Goal: Task Accomplishment & Management: Manage account settings

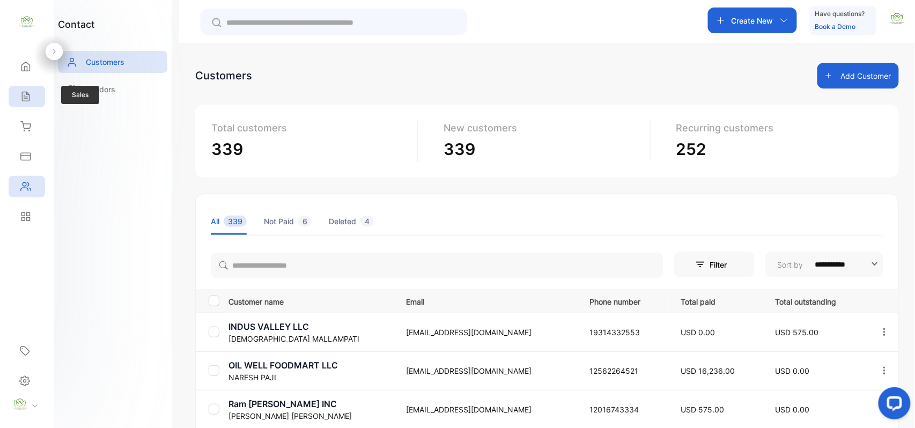
drag, startPoint x: 34, startPoint y: 101, endPoint x: 34, endPoint y: 95, distance: 5.9
click at [34, 95] on div "Sales" at bounding box center [27, 96] width 36 height 21
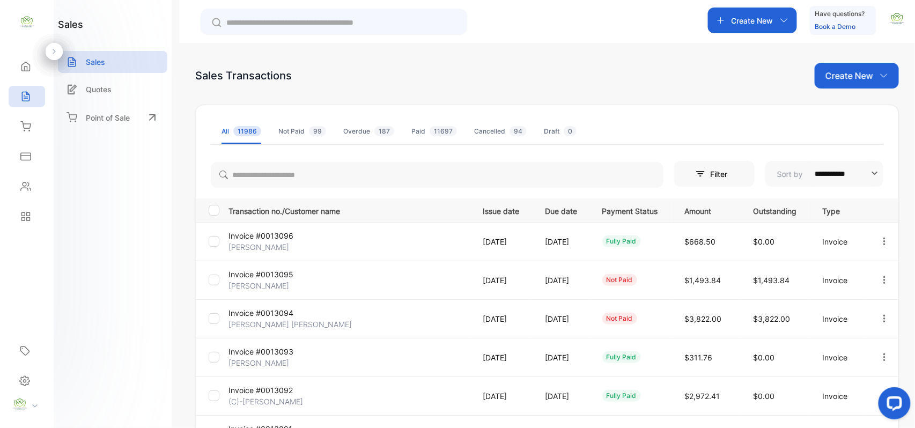
click at [858, 75] on p "Create New" at bounding box center [850, 75] width 48 height 13
click at [852, 110] on span "Invoice" at bounding box center [858, 111] width 25 height 11
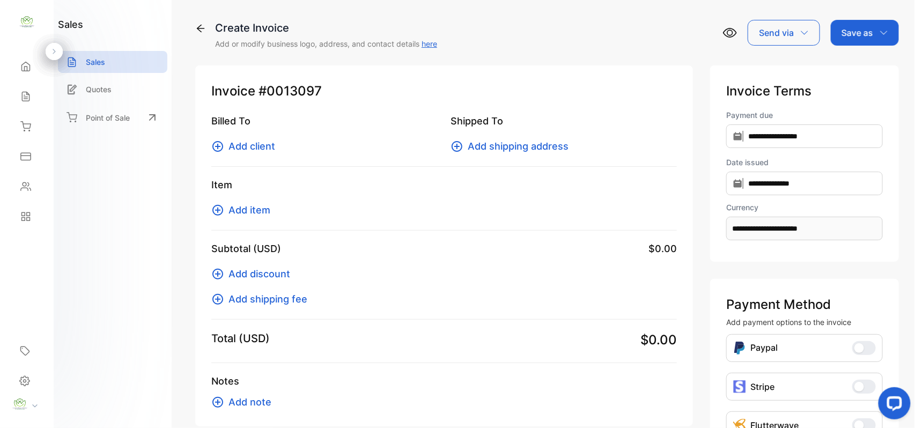
drag, startPoint x: 242, startPoint y: 144, endPoint x: 246, endPoint y: 149, distance: 6.3
click at [246, 149] on span "Add client" at bounding box center [252, 146] width 47 height 14
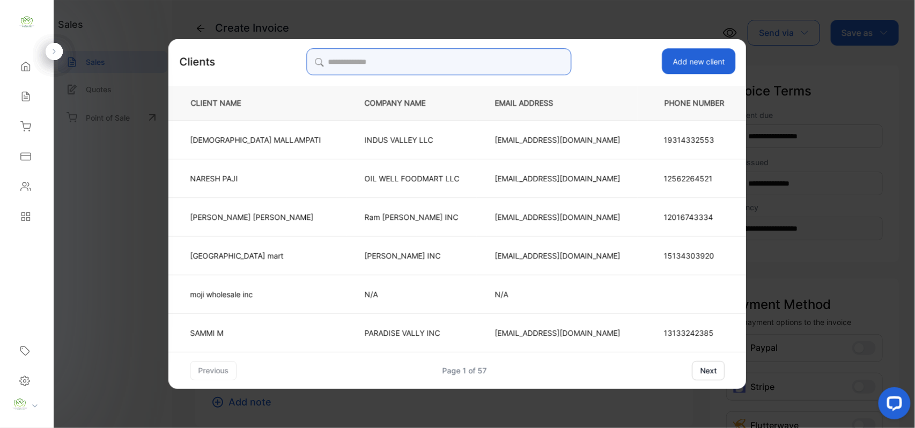
click at [446, 65] on input "search" at bounding box center [438, 61] width 265 height 27
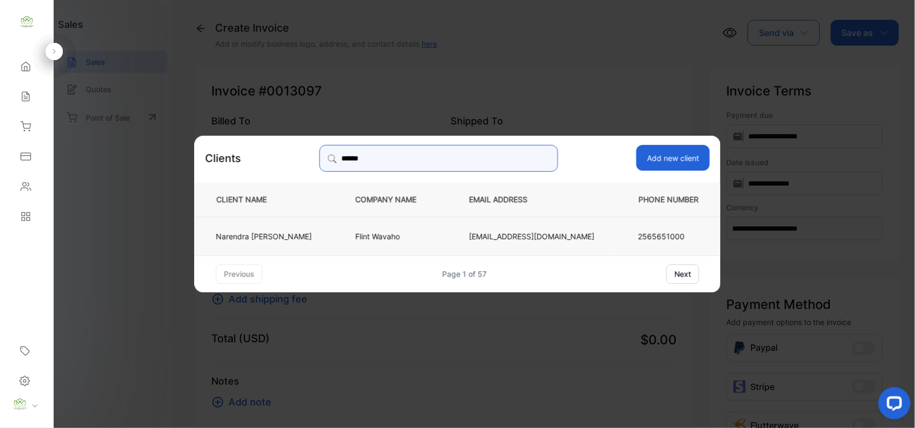
type input "******"
click at [368, 229] on td "Flint Wavaho" at bounding box center [395, 235] width 114 height 39
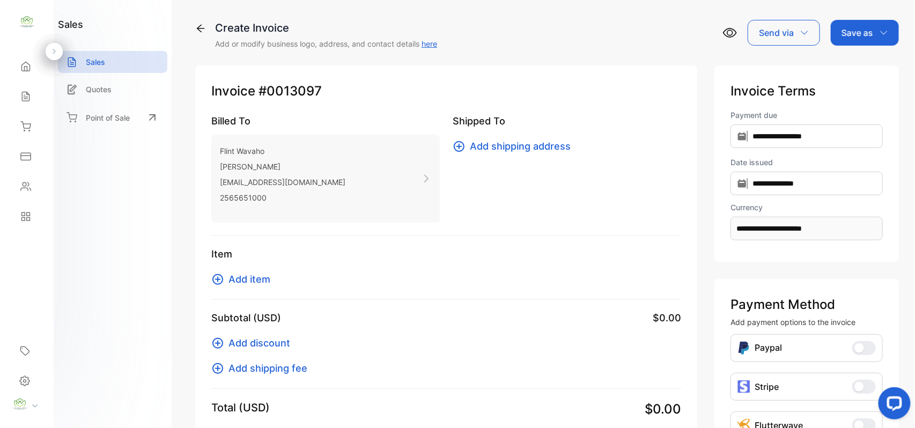
click at [254, 282] on span "Add item" at bounding box center [250, 279] width 42 height 14
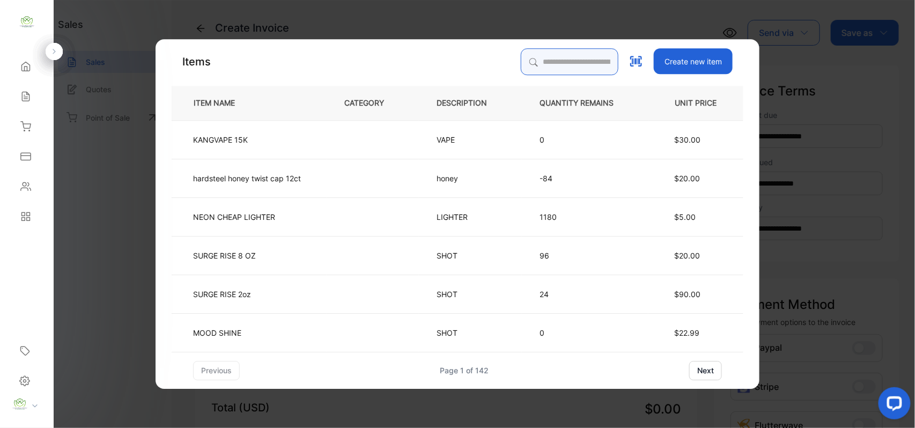
click at [550, 67] on input "search" at bounding box center [570, 61] width 98 height 27
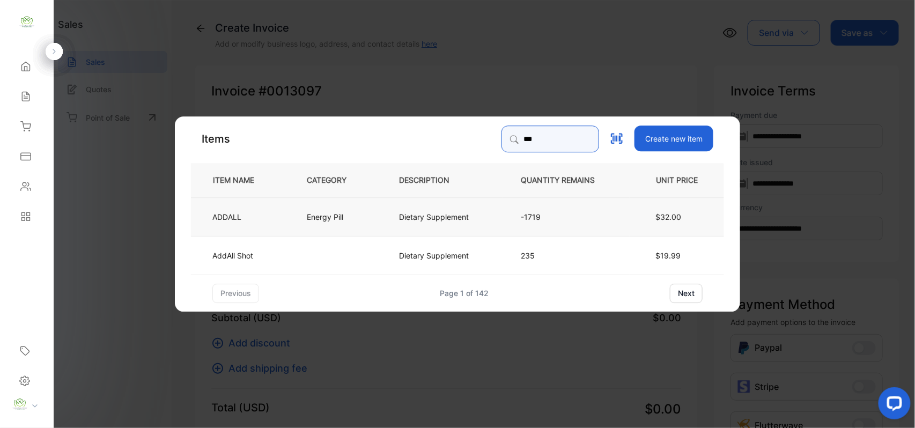
type input "***"
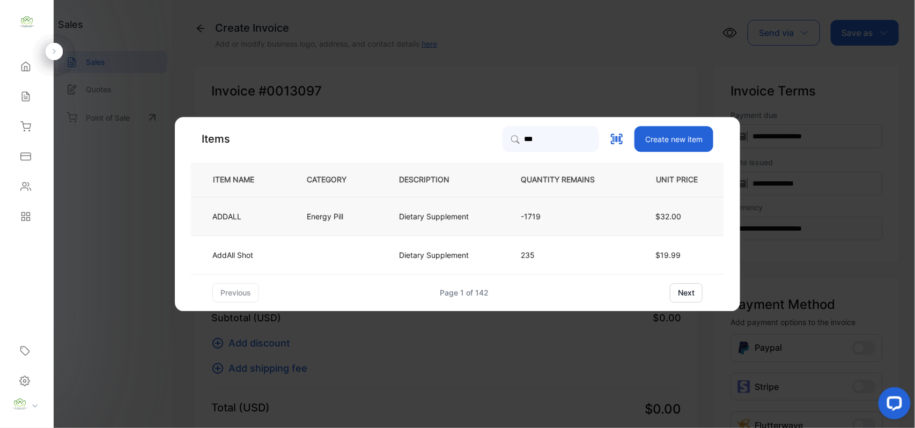
click at [316, 226] on td "Energy Pill" at bounding box center [335, 216] width 92 height 39
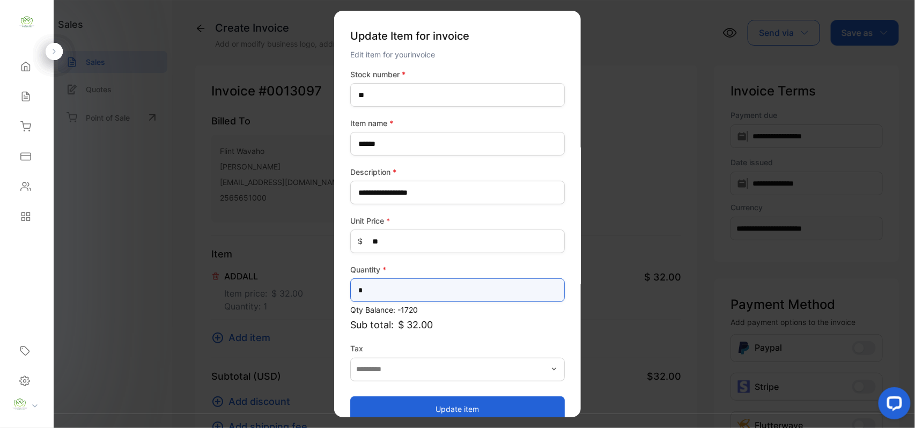
click at [473, 295] on input "*" at bounding box center [457, 290] width 215 height 24
type input "*"
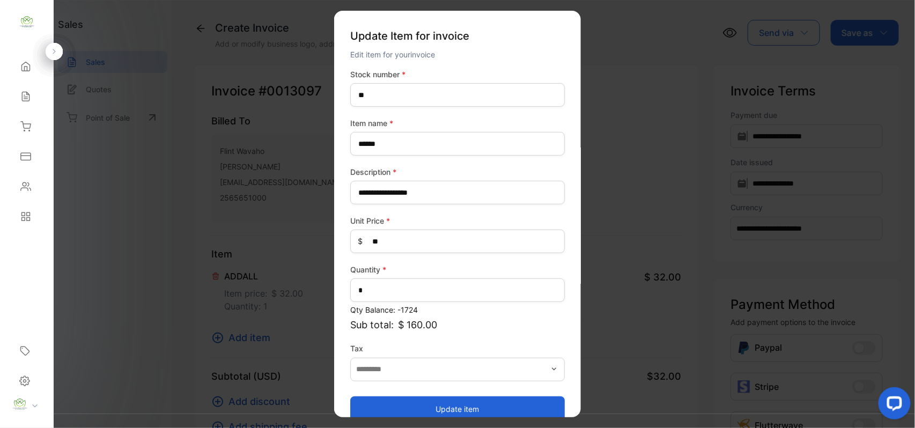
click at [428, 402] on button "Update item" at bounding box center [457, 409] width 215 height 26
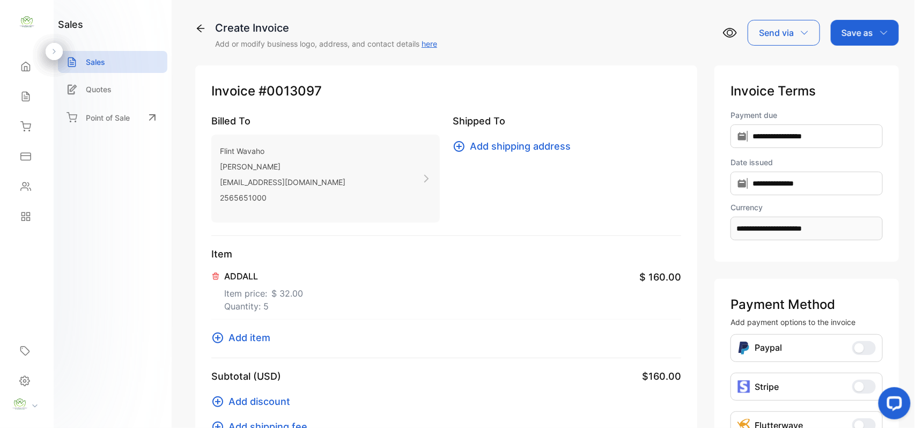
click at [243, 342] on span "Add item" at bounding box center [250, 337] width 42 height 14
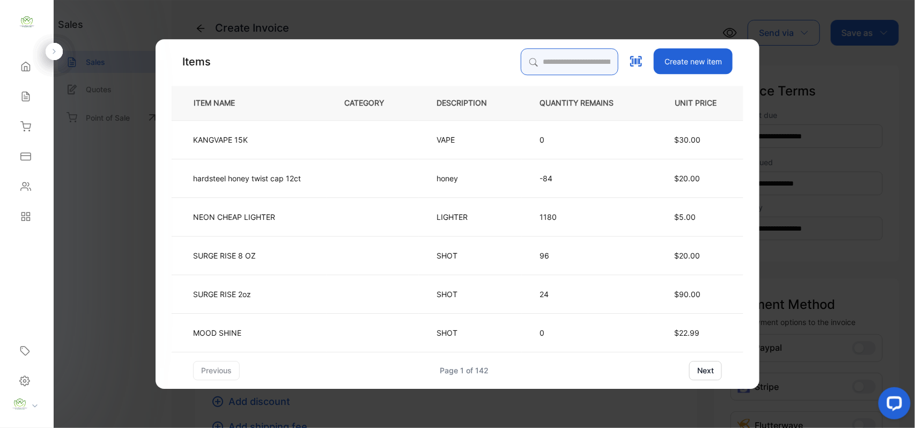
click at [533, 63] on input "search" at bounding box center [570, 61] width 98 height 27
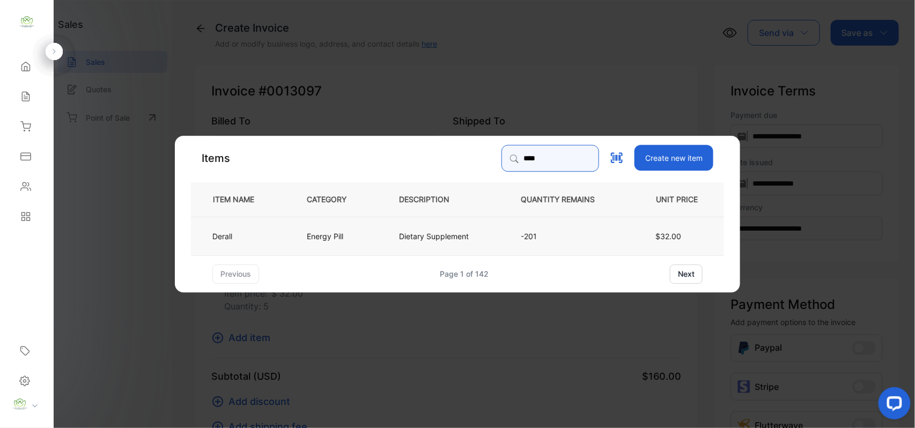
type input "****"
drag, startPoint x: 318, startPoint y: 230, endPoint x: 324, endPoint y: 240, distance: 12.1
click at [324, 240] on p "Energy Pill" at bounding box center [325, 235] width 36 height 11
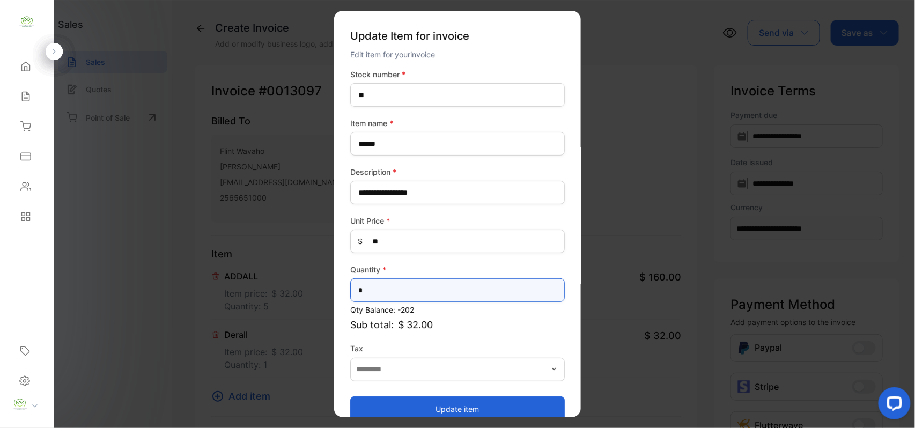
click at [377, 289] on input "*" at bounding box center [457, 290] width 215 height 24
type input "*"
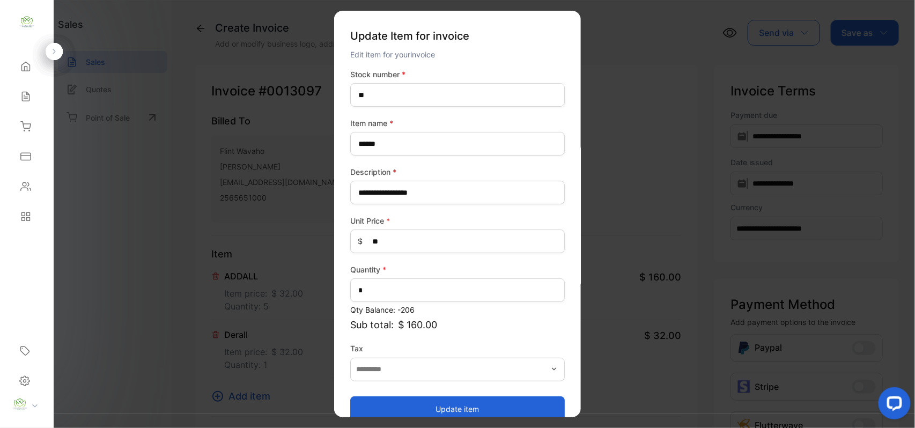
click at [379, 413] on button "Update item" at bounding box center [457, 409] width 215 height 26
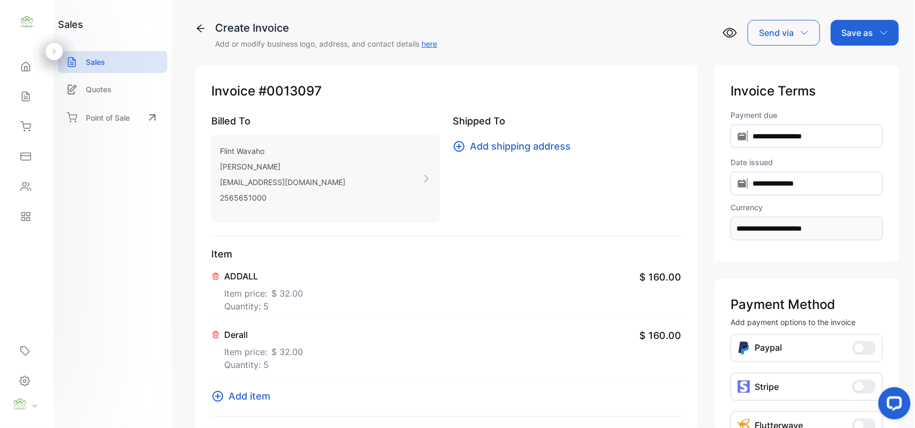
click at [260, 396] on span "Add item" at bounding box center [250, 396] width 42 height 14
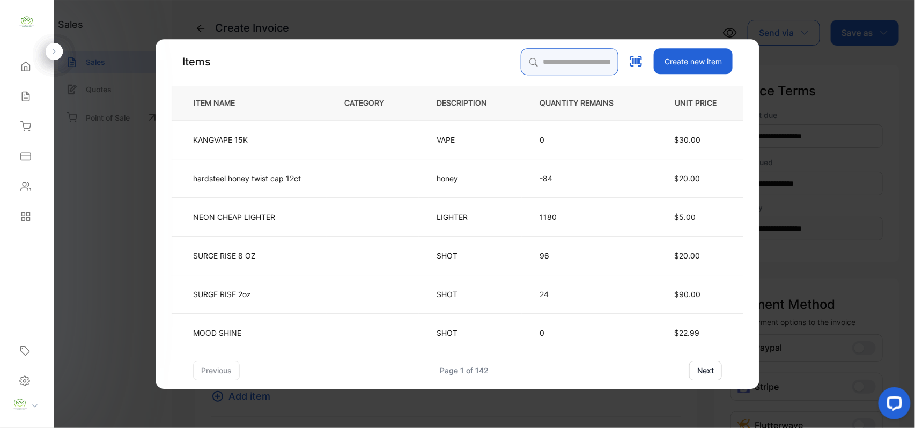
click at [560, 61] on input "search" at bounding box center [570, 61] width 98 height 27
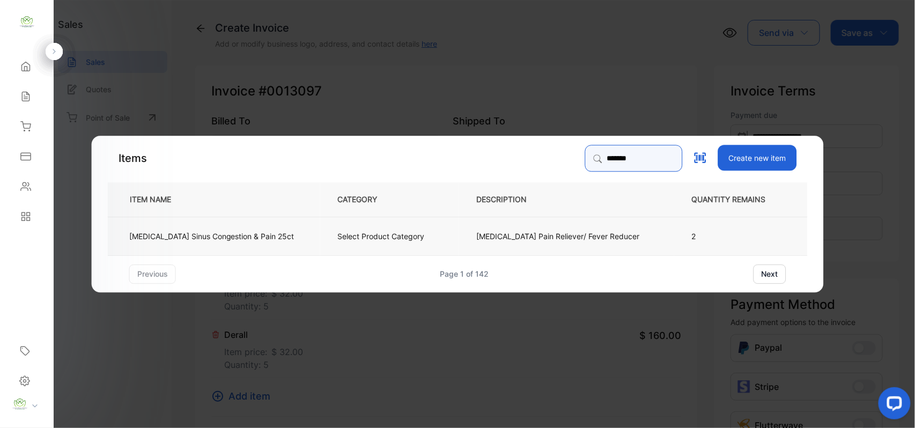
type input "*******"
drag, startPoint x: 373, startPoint y: 231, endPoint x: 383, endPoint y: 235, distance: 10.6
click at [383, 235] on p "Select Product Category" at bounding box center [381, 235] width 87 height 11
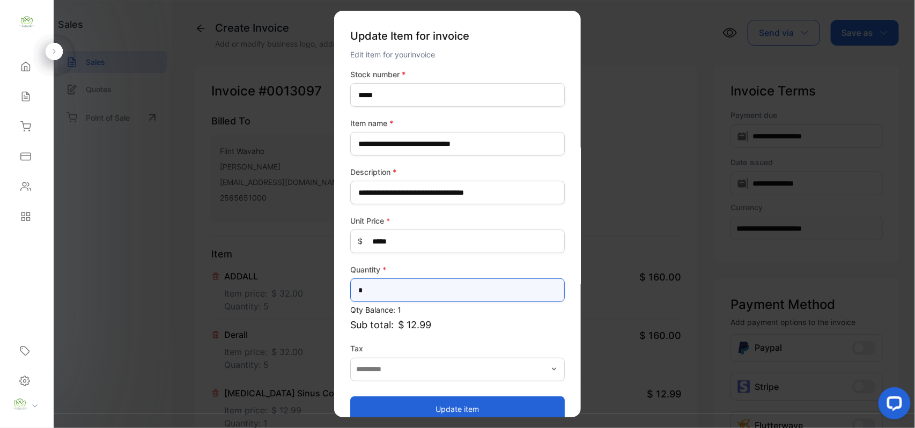
click at [450, 297] on input "*" at bounding box center [457, 290] width 215 height 24
type input "*"
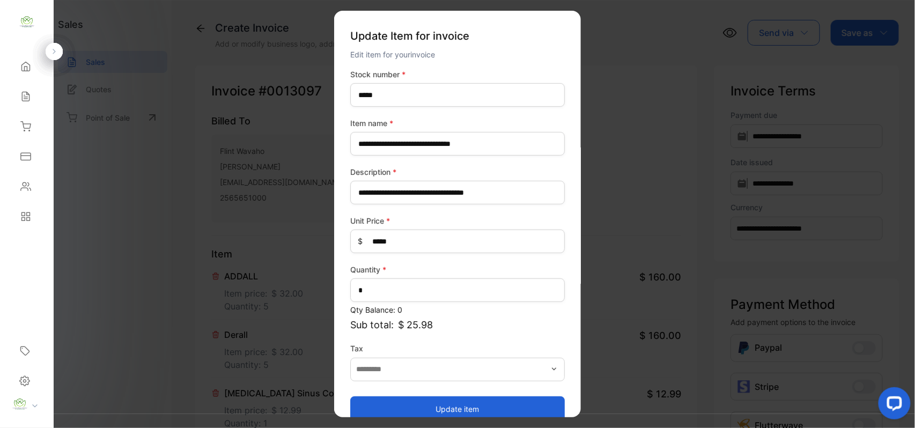
click at [496, 406] on button "Update item" at bounding box center [457, 409] width 215 height 26
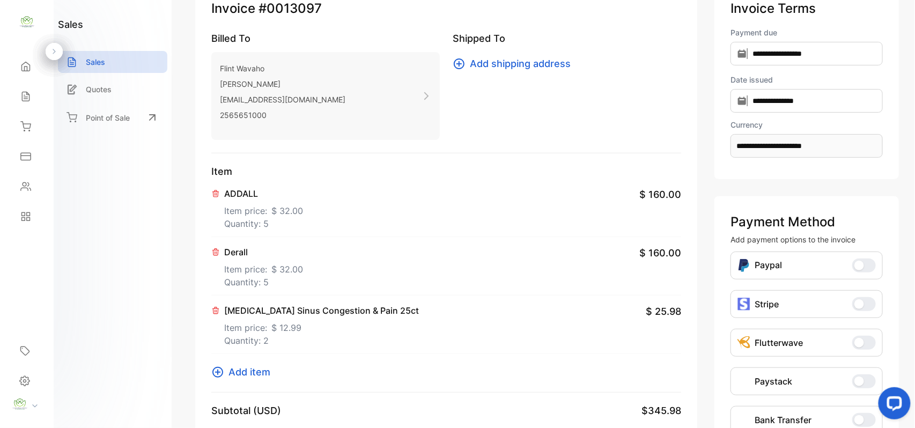
scroll to position [166, 0]
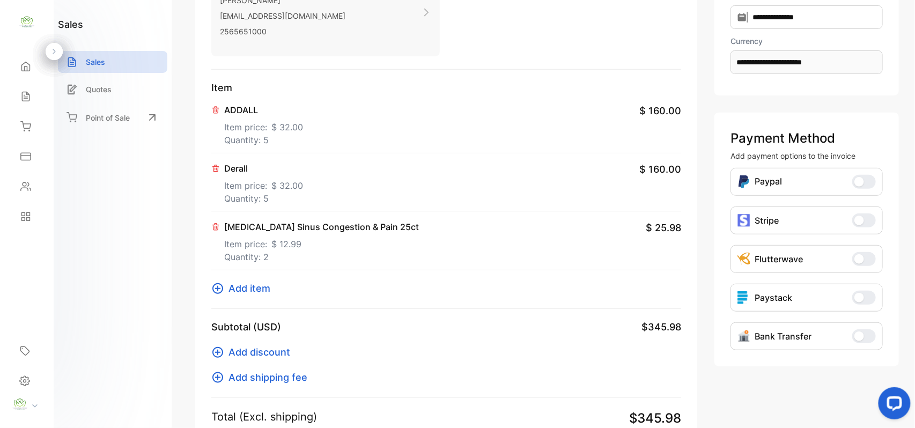
drag, startPoint x: 260, startPoint y: 285, endPoint x: 265, endPoint y: 280, distance: 7.6
click at [265, 280] on div "Item ADDALL Item price: $ 32.00 Quantity: 5 $ 160.00 Derall Item price: $ 32.00…" at bounding box center [446, 194] width 470 height 229
click at [261, 285] on span "Add item" at bounding box center [250, 288] width 42 height 14
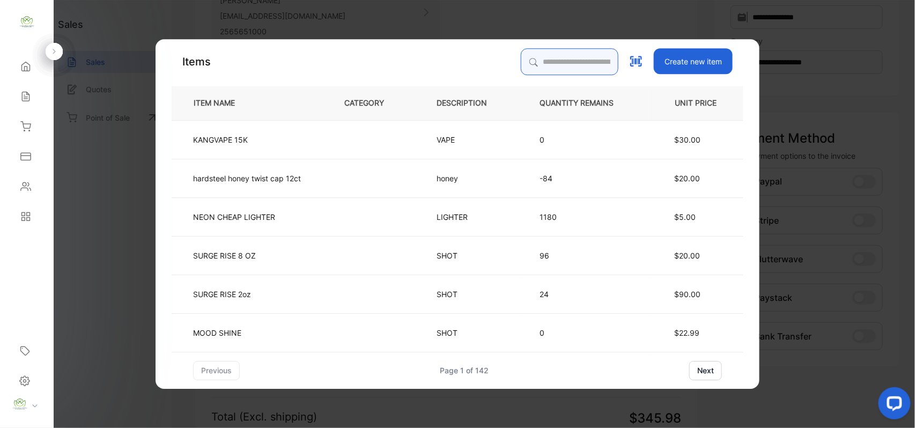
click at [560, 61] on input "search" at bounding box center [570, 61] width 98 height 27
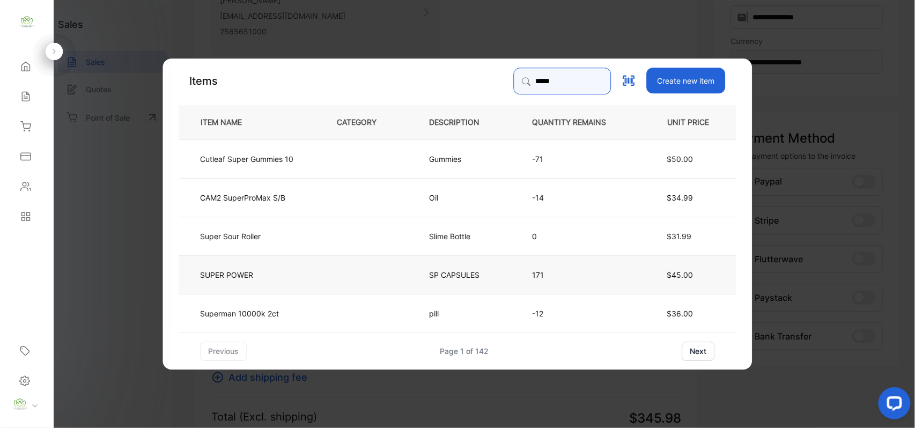
type input "*****"
click at [292, 275] on td "SUPER POWER" at bounding box center [249, 274] width 141 height 39
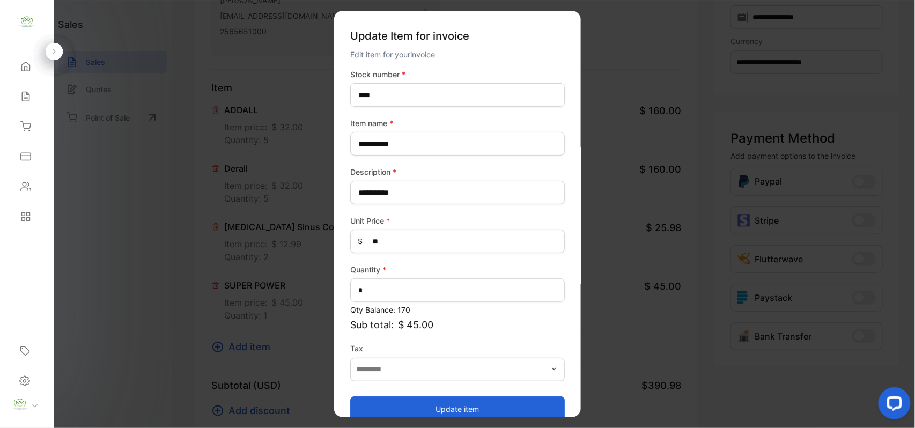
drag, startPoint x: 467, startPoint y: 402, endPoint x: 471, endPoint y: 393, distance: 10.1
click at [468, 402] on button "Update item" at bounding box center [457, 409] width 215 height 26
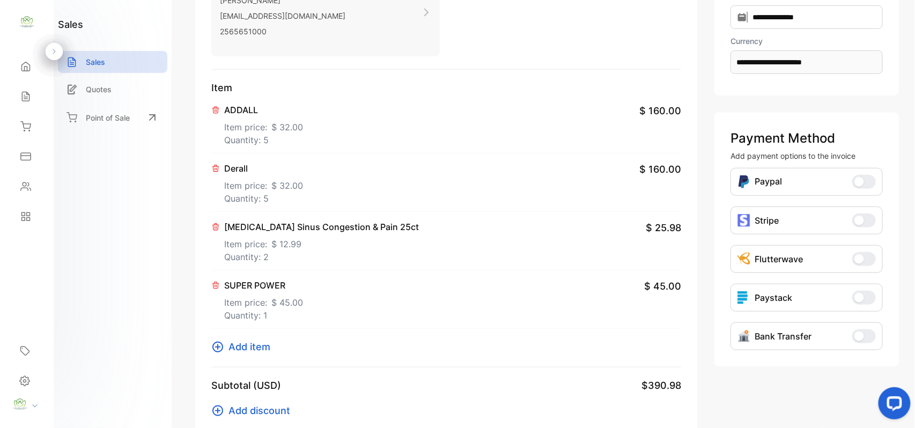
click at [252, 344] on span "Add item" at bounding box center [250, 347] width 42 height 14
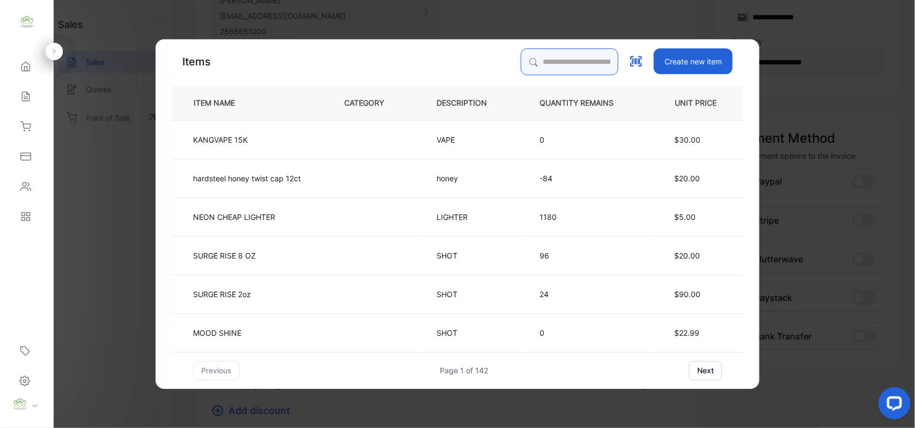
click at [554, 51] on input "search" at bounding box center [570, 61] width 98 height 27
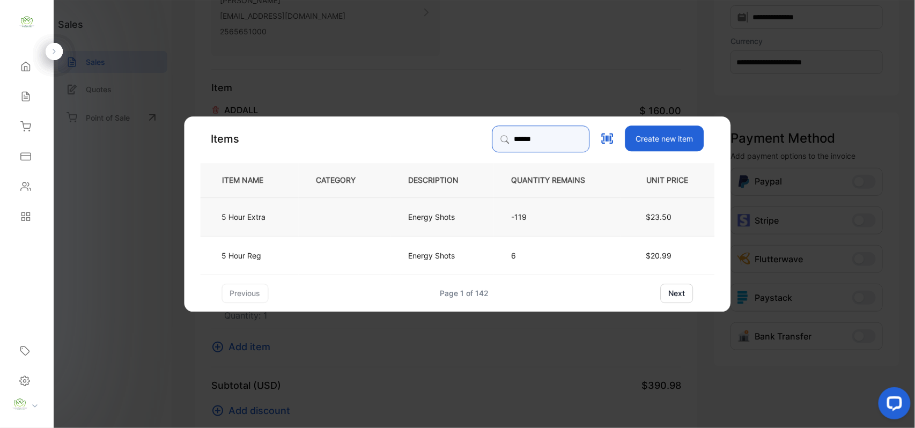
type input "******"
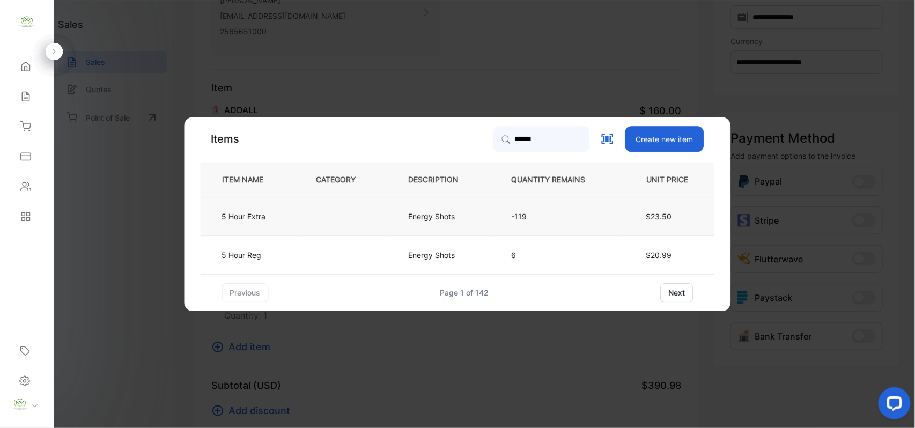
click at [334, 220] on td at bounding box center [345, 216] width 92 height 39
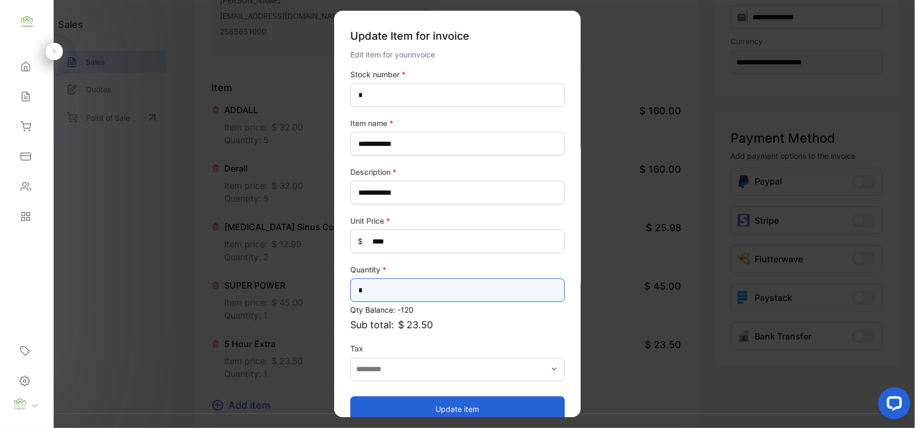
click at [440, 279] on input "*" at bounding box center [457, 290] width 215 height 24
type input "*"
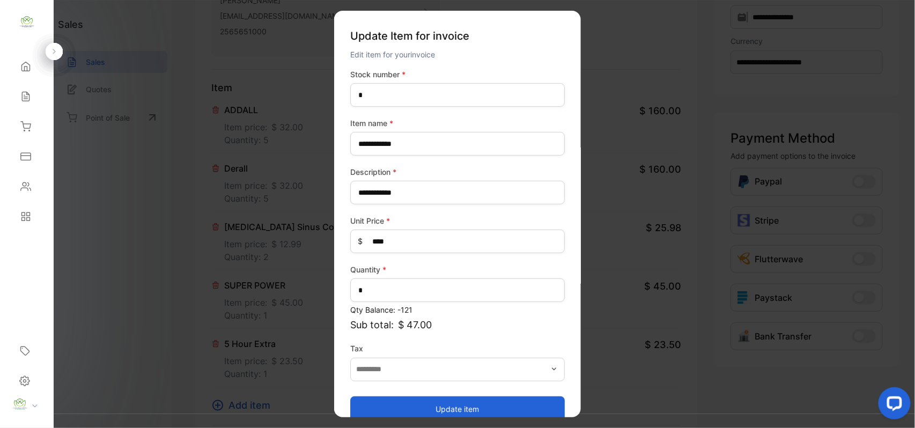
click at [419, 409] on button "Update item" at bounding box center [457, 409] width 215 height 26
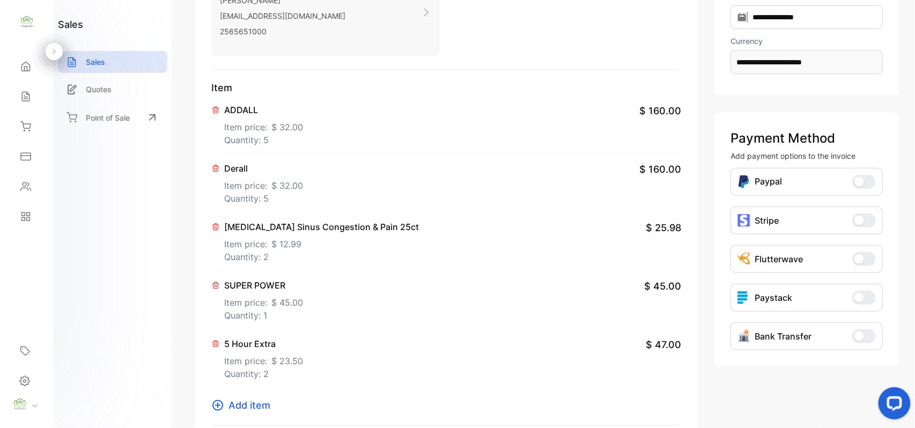
click at [259, 403] on span "Add item" at bounding box center [250, 405] width 42 height 14
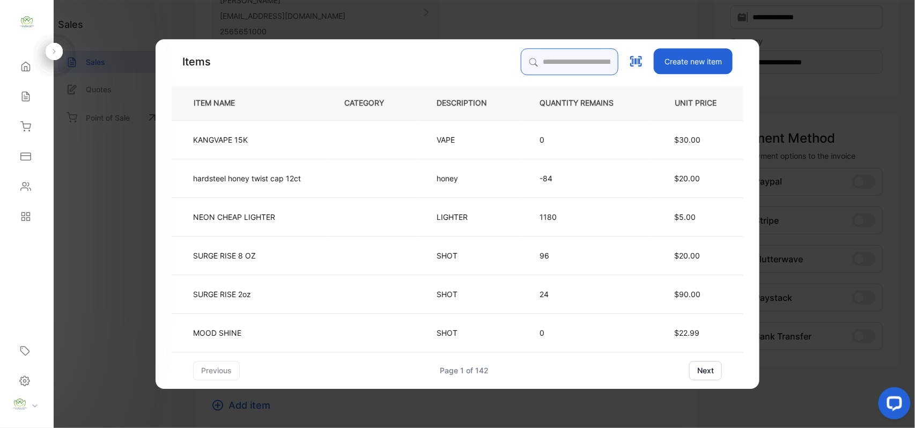
click at [546, 71] on input "search" at bounding box center [570, 61] width 98 height 27
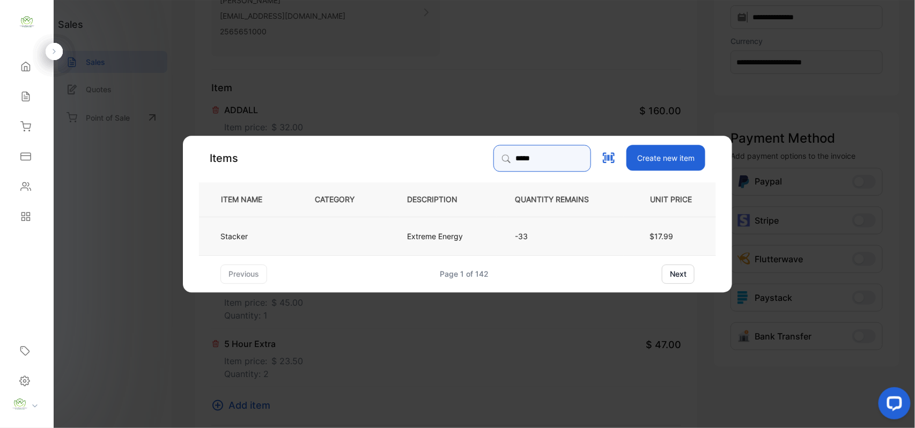
type input "*****"
click at [319, 240] on td at bounding box center [343, 235] width 92 height 39
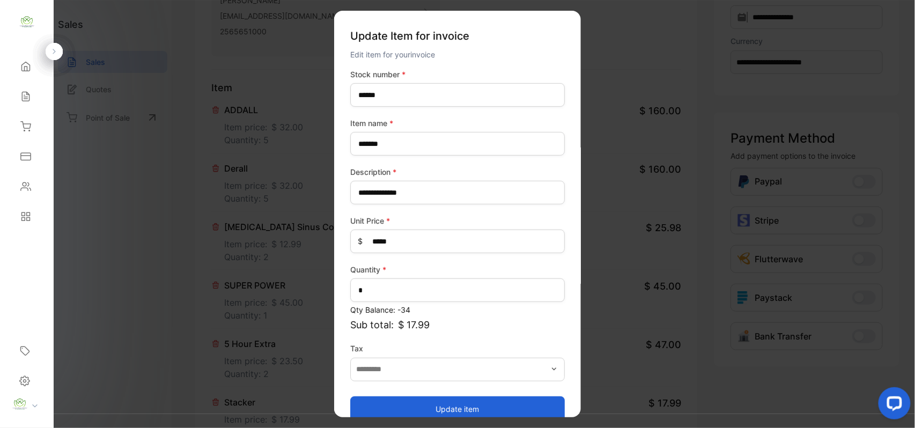
click at [509, 400] on button "Update item" at bounding box center [457, 409] width 215 height 26
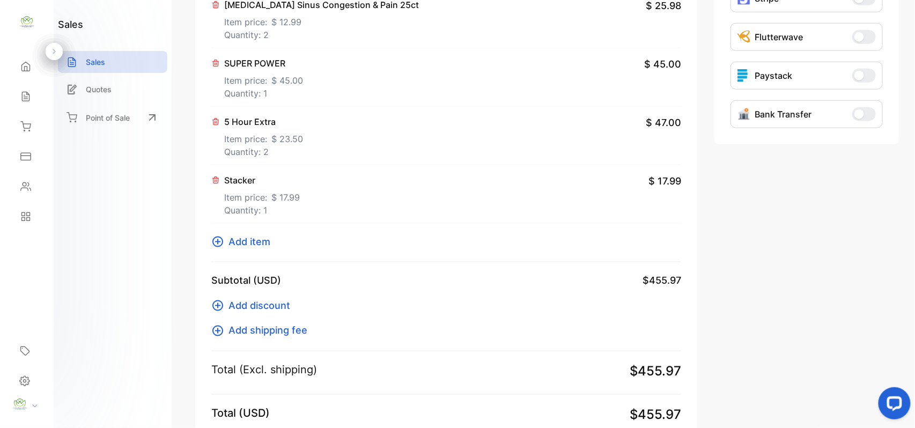
scroll to position [357, 0]
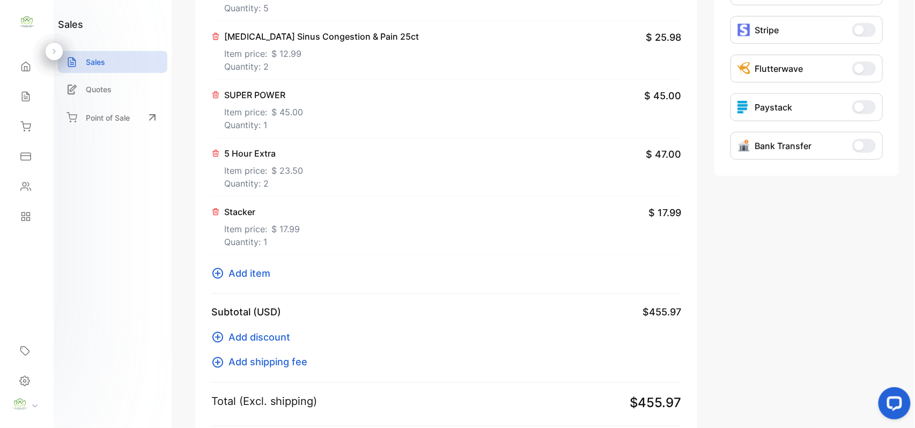
click at [273, 114] on span "$ 45.00" at bounding box center [287, 112] width 32 height 13
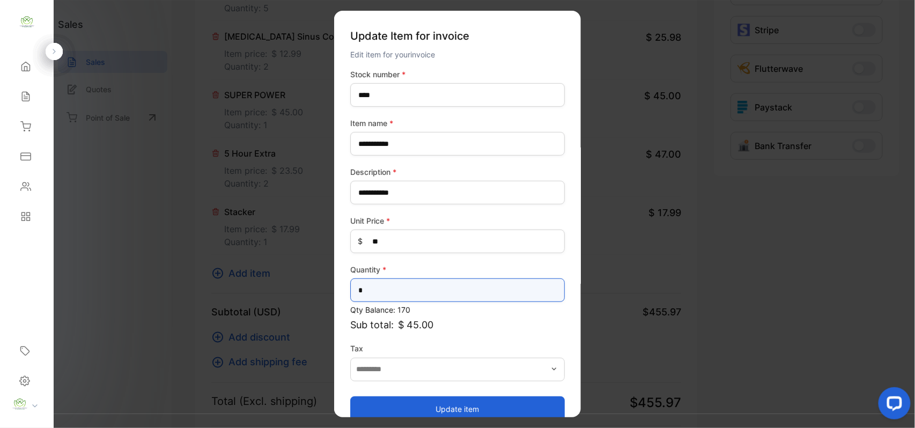
click at [427, 288] on input "*" at bounding box center [457, 290] width 215 height 24
type input "*"
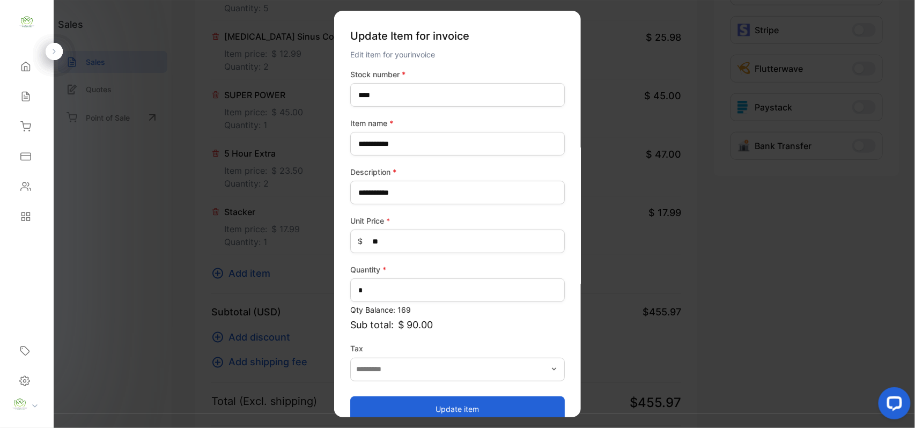
click at [443, 404] on button "Update item" at bounding box center [457, 409] width 215 height 26
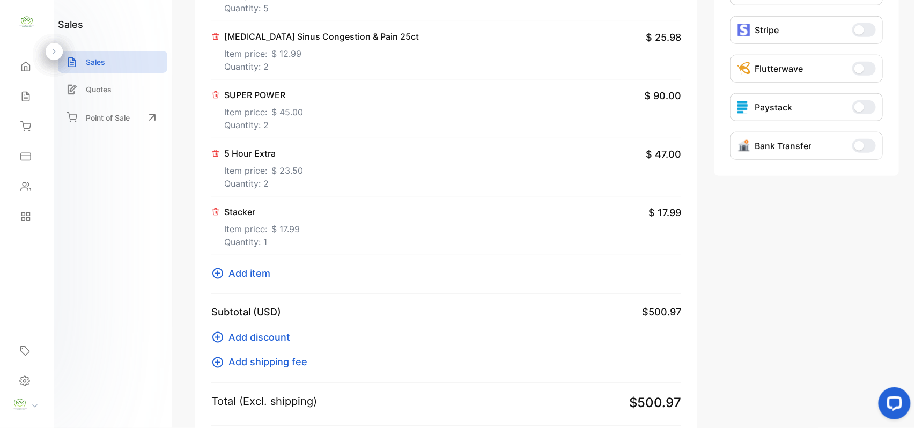
scroll to position [0, 0]
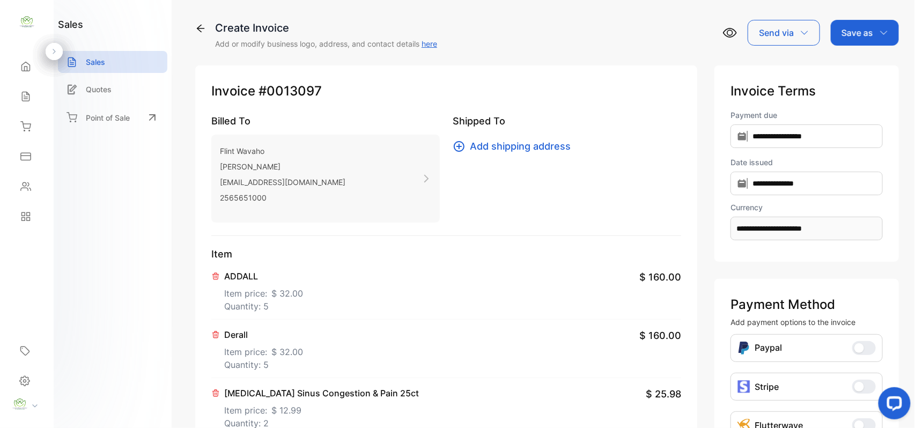
click at [857, 28] on p "Save as" at bounding box center [858, 32] width 32 height 13
click at [858, 63] on div "Invoice" at bounding box center [862, 67] width 62 height 21
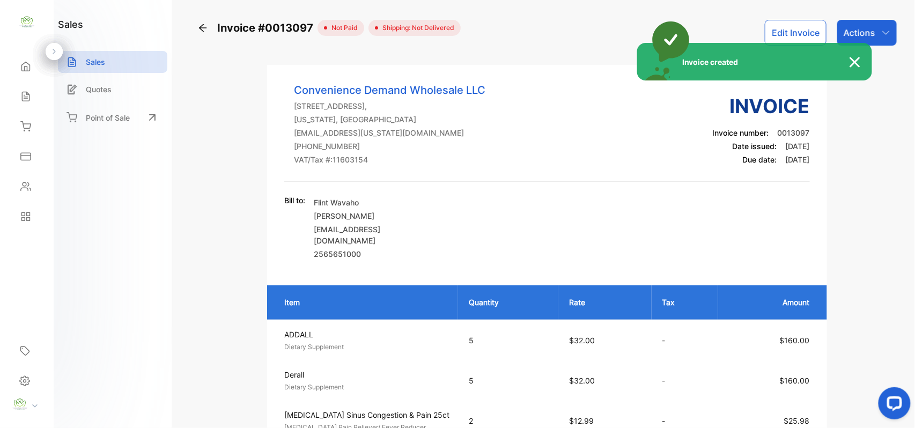
click at [876, 21] on div "Invoice created" at bounding box center [457, 214] width 915 height 428
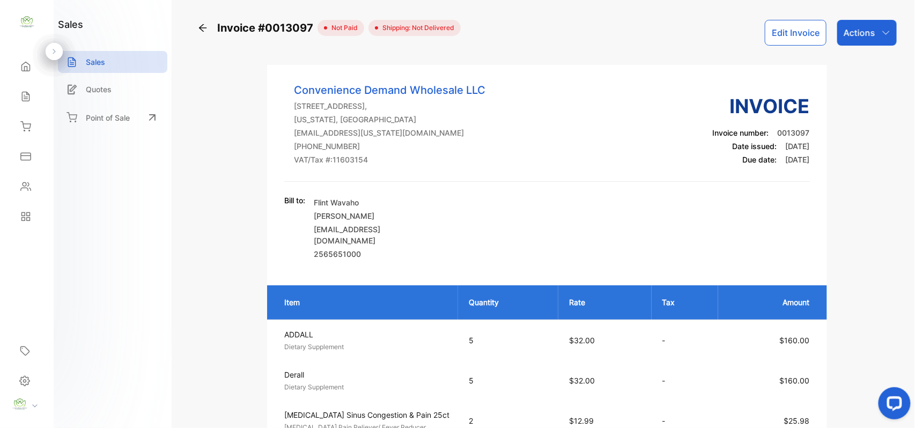
drag, startPoint x: 874, startPoint y: 24, endPoint x: 880, endPoint y: 32, distance: 9.7
click at [875, 24] on div "Actions" at bounding box center [867, 33] width 60 height 26
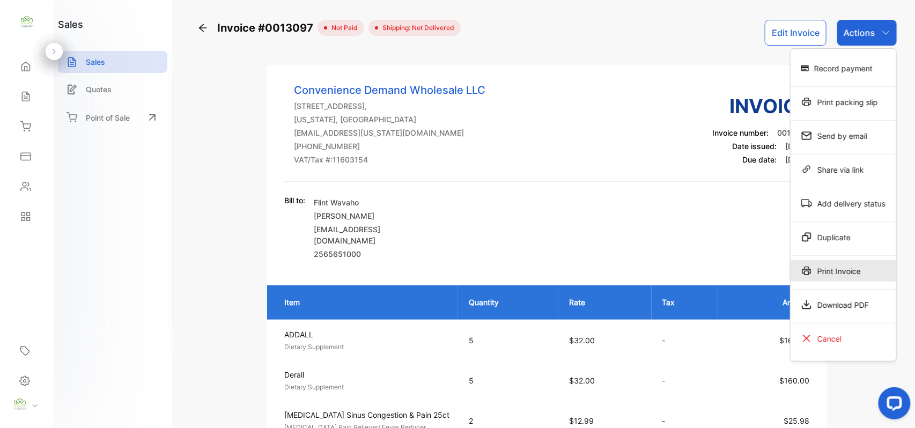
click at [848, 271] on div "Print Invoice" at bounding box center [844, 270] width 106 height 21
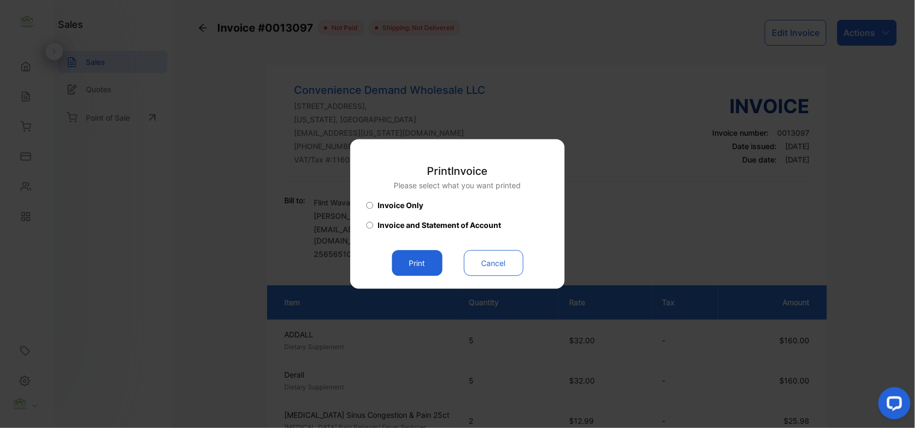
click at [425, 260] on button "Print" at bounding box center [417, 263] width 50 height 26
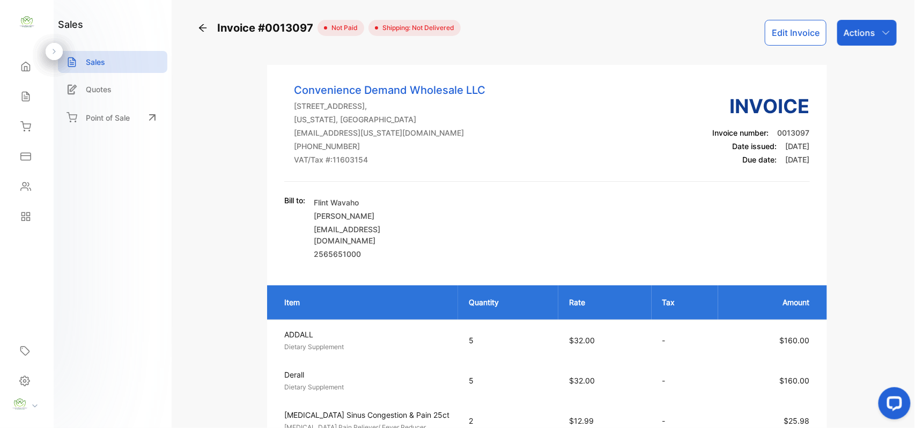
click at [25, 196] on div "Contacts" at bounding box center [27, 186] width 36 height 21
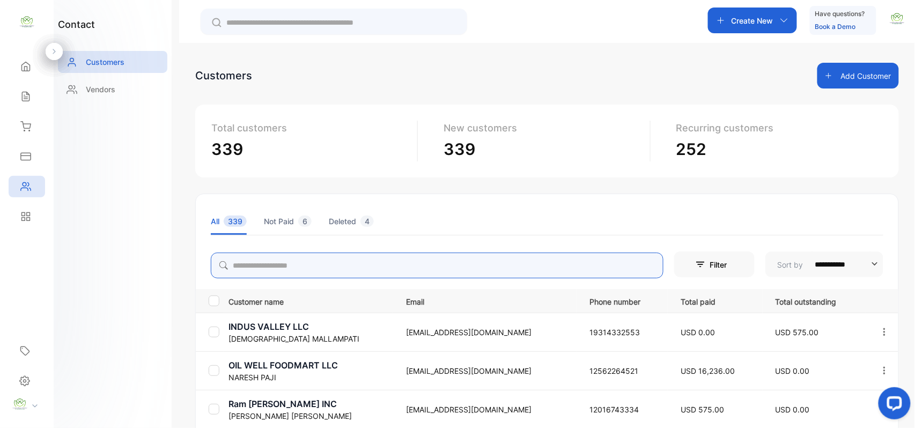
click at [324, 270] on input "search" at bounding box center [437, 266] width 453 height 26
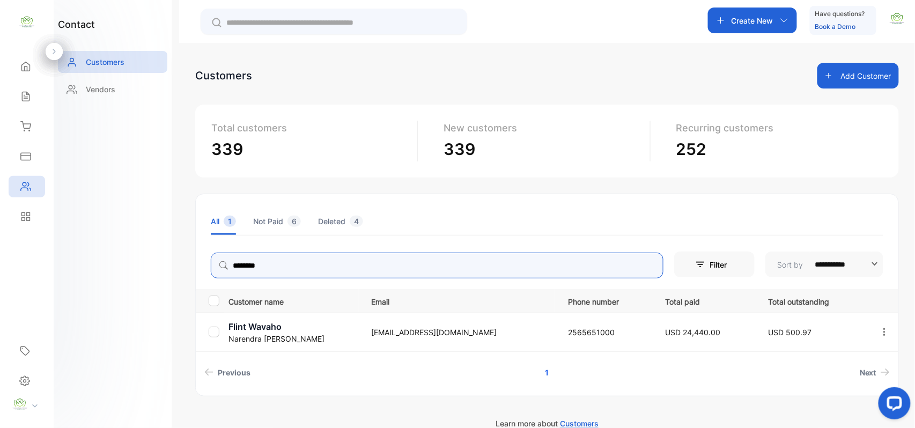
type input "********"
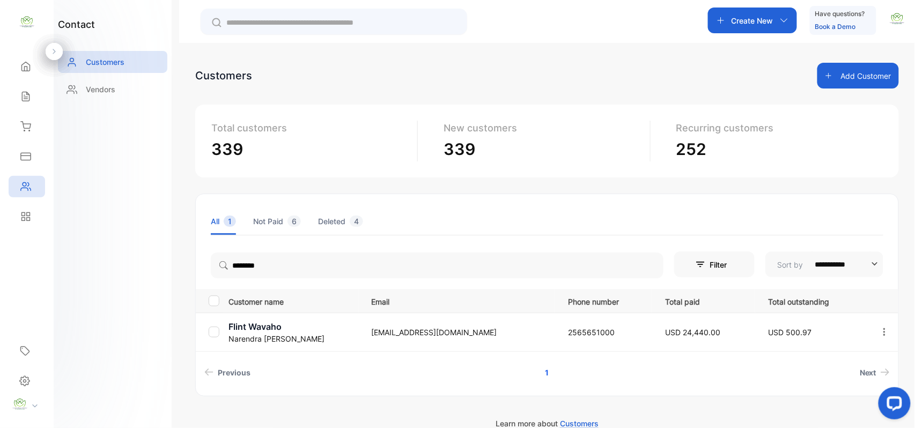
click at [139, 249] on div "contact Customers Vendors" at bounding box center [113, 214] width 118 height 428
click at [17, 89] on div "Sales" at bounding box center [27, 96] width 36 height 21
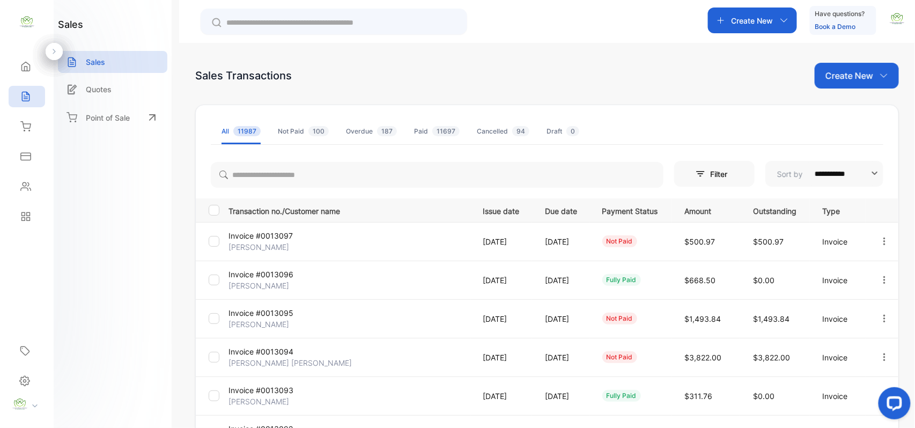
click at [269, 237] on p "Invoice #0013097" at bounding box center [269, 235] width 80 height 11
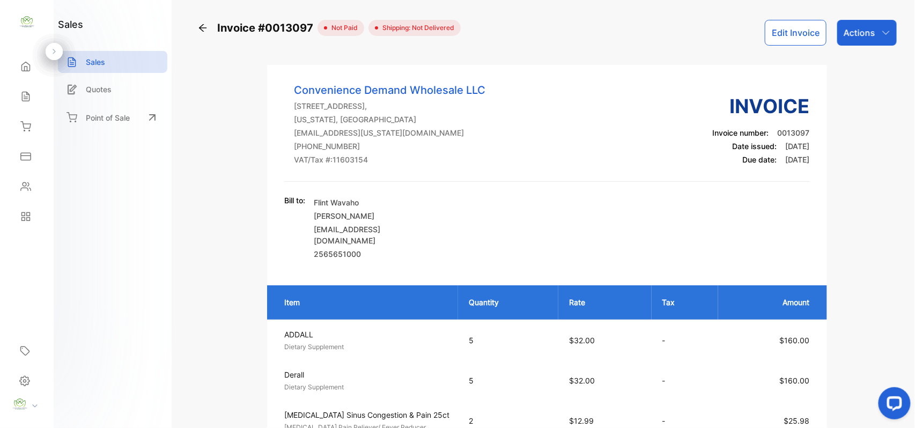
click at [856, 40] on div "Actions" at bounding box center [867, 33] width 60 height 26
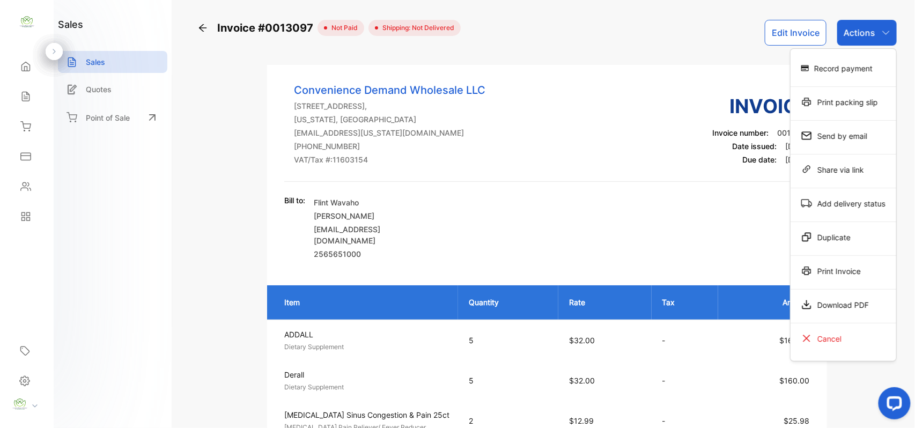
click at [839, 63] on div "Record payment" at bounding box center [844, 67] width 106 height 21
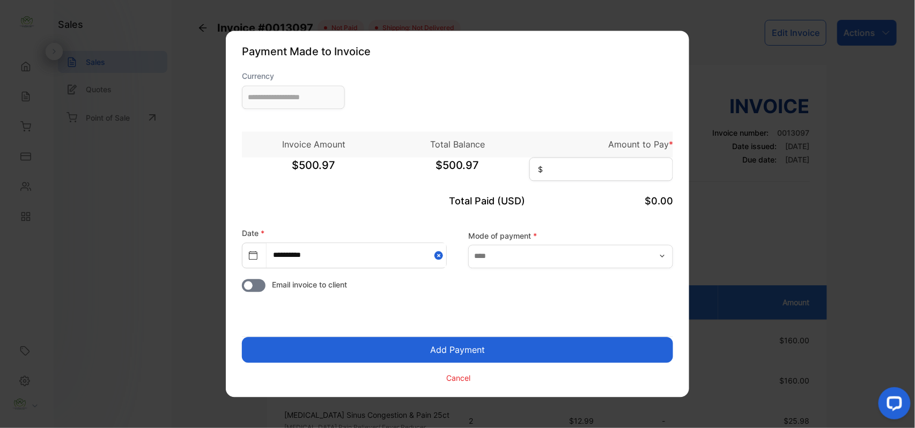
type input "**********"
click at [556, 174] on input at bounding box center [601, 170] width 144 height 24
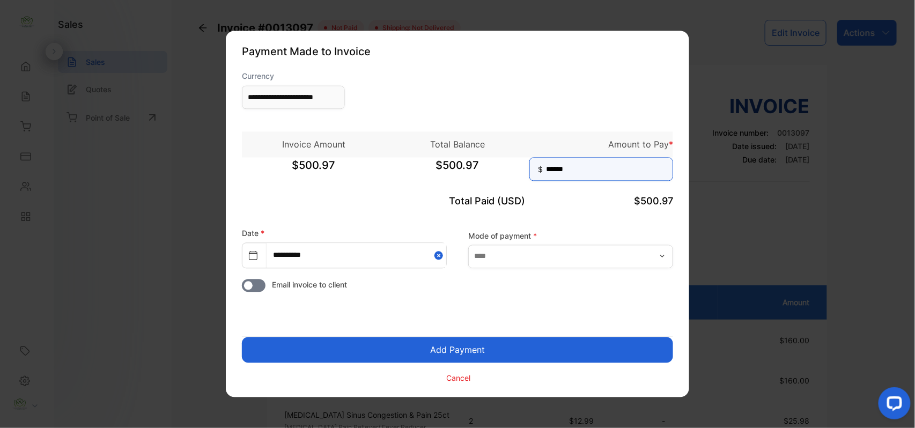
type input "******"
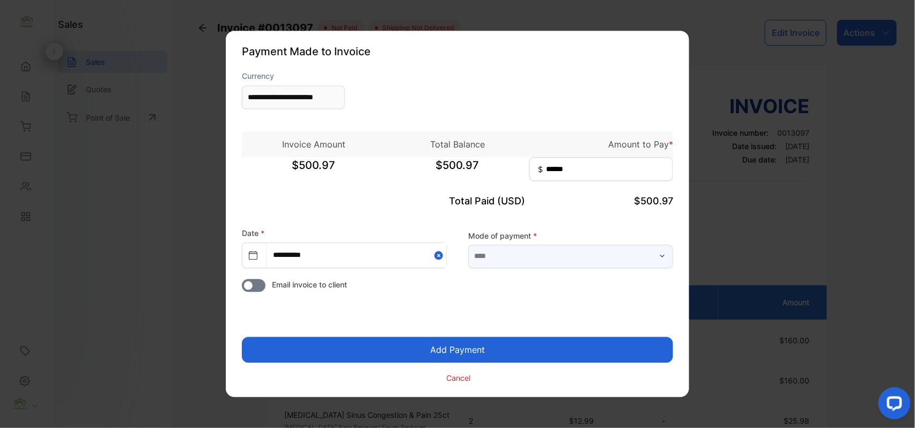
click at [616, 256] on input "text" at bounding box center [570, 257] width 205 height 24
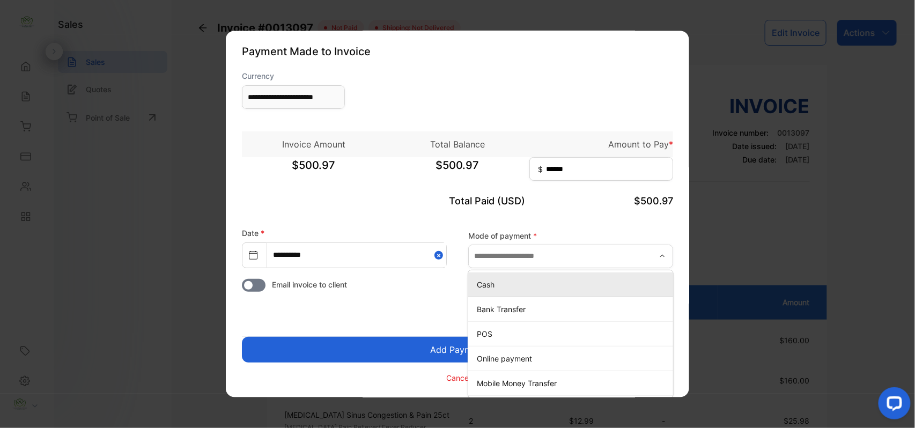
click at [550, 290] on p "Cash" at bounding box center [573, 284] width 192 height 11
type input "****"
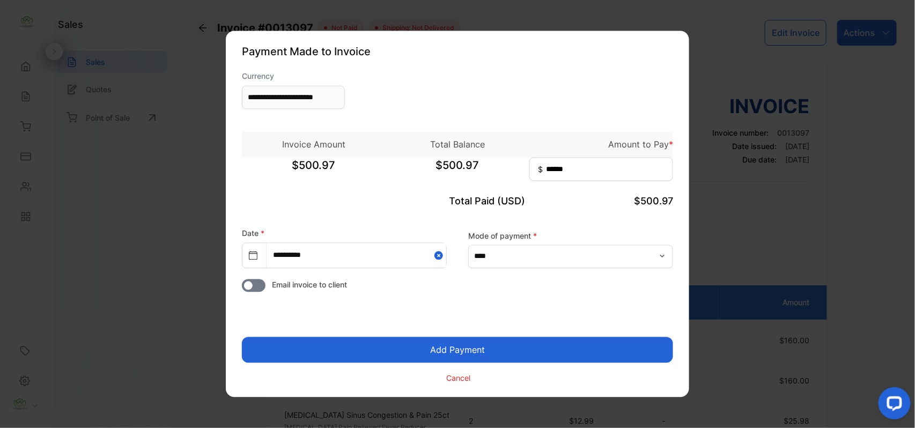
click at [474, 352] on button "Add Payment" at bounding box center [457, 350] width 431 height 26
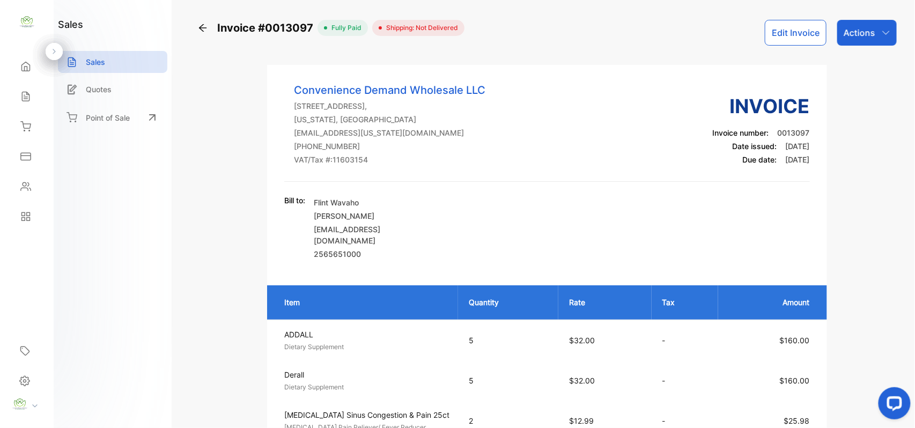
click at [854, 37] on p "Actions" at bounding box center [860, 32] width 32 height 13
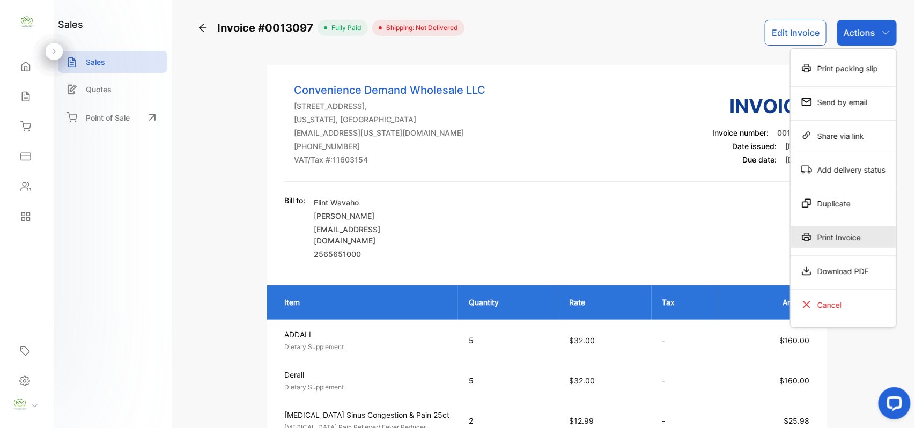
click at [848, 247] on div "Print Invoice" at bounding box center [844, 236] width 106 height 21
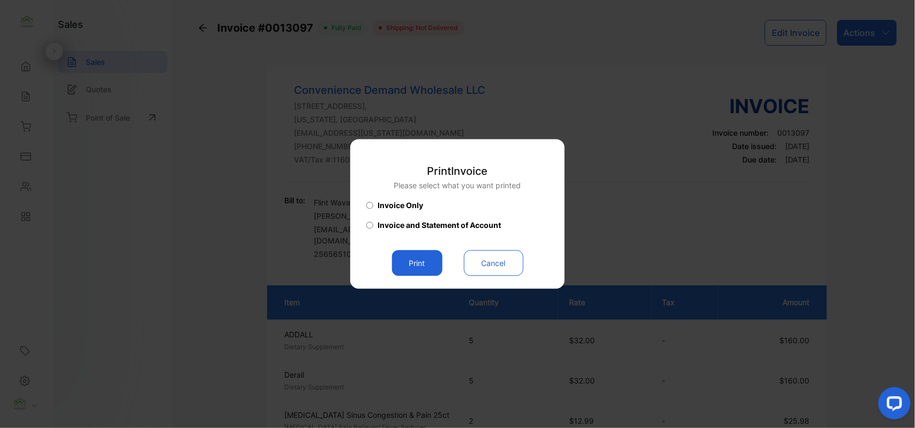
click at [412, 267] on button "Print" at bounding box center [417, 263] width 50 height 26
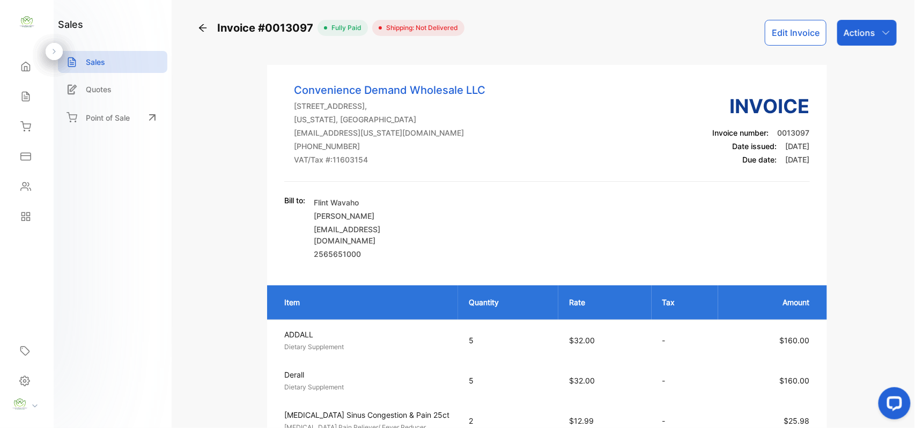
click at [38, 194] on div "Contacts" at bounding box center [27, 186] width 36 height 21
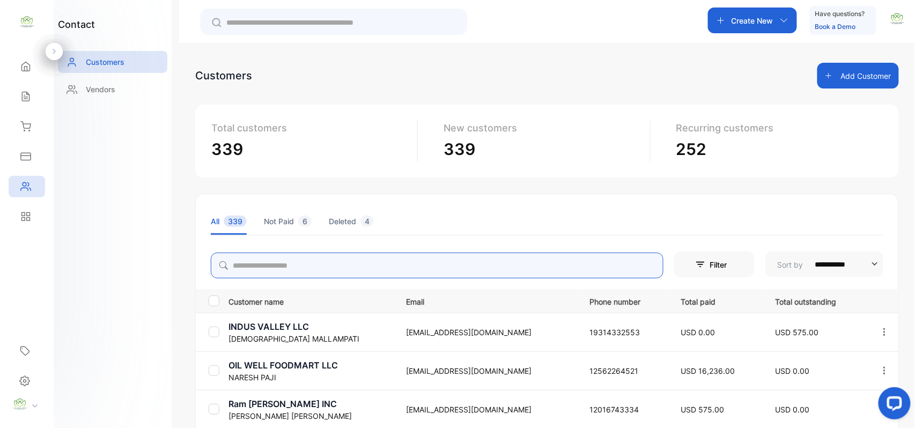
click at [278, 264] on input "search" at bounding box center [437, 266] width 453 height 26
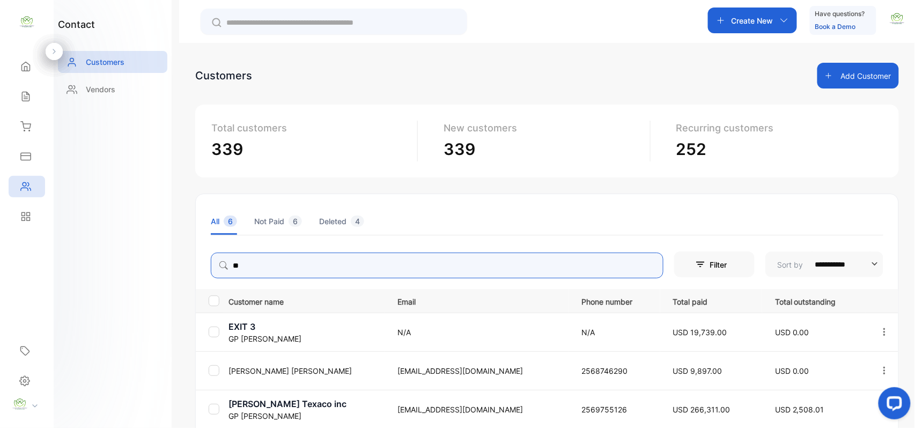
type input "**"
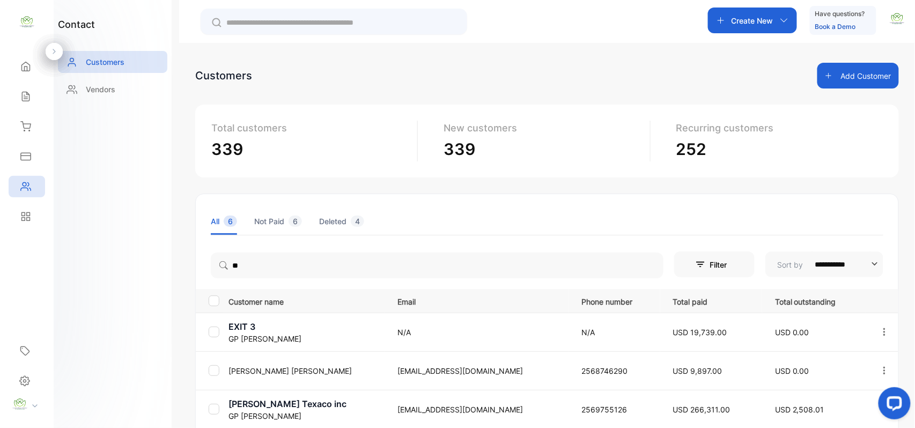
click at [116, 290] on div "contact Customers Vendors" at bounding box center [113, 214] width 118 height 428
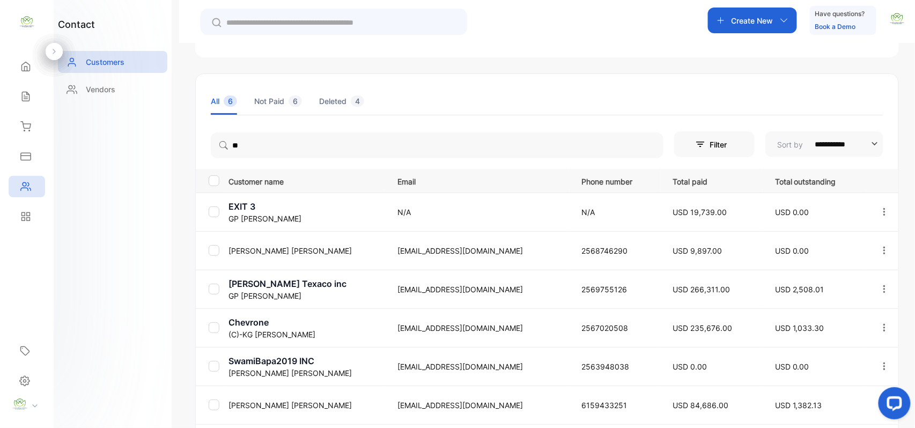
scroll to position [166, 0]
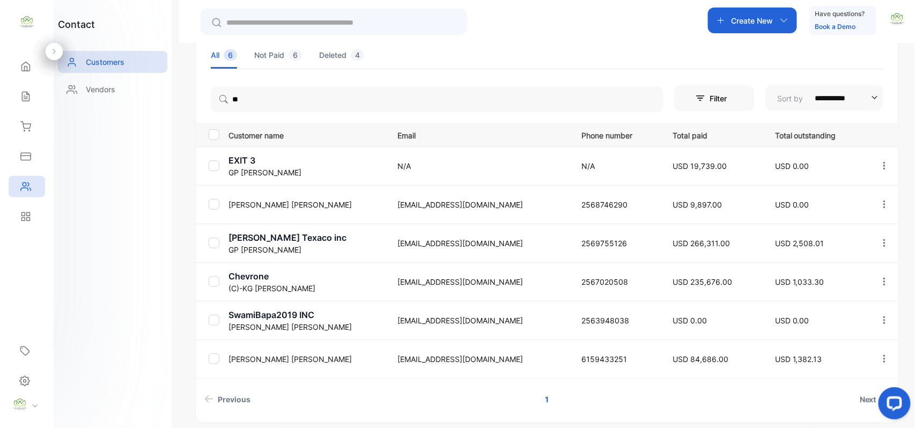
click at [882, 243] on icon "button" at bounding box center [885, 243] width 10 height 10
click at [866, 267] on div "View" at bounding box center [836, 275] width 121 height 21
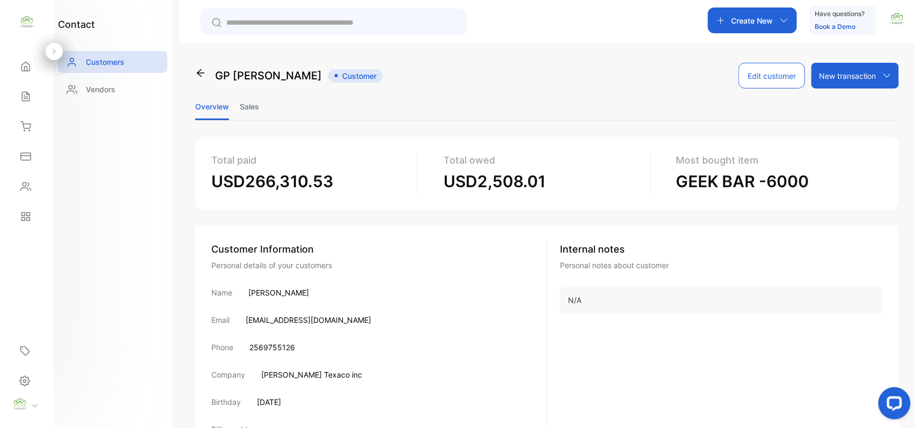
click at [246, 101] on li "Sales" at bounding box center [249, 106] width 19 height 27
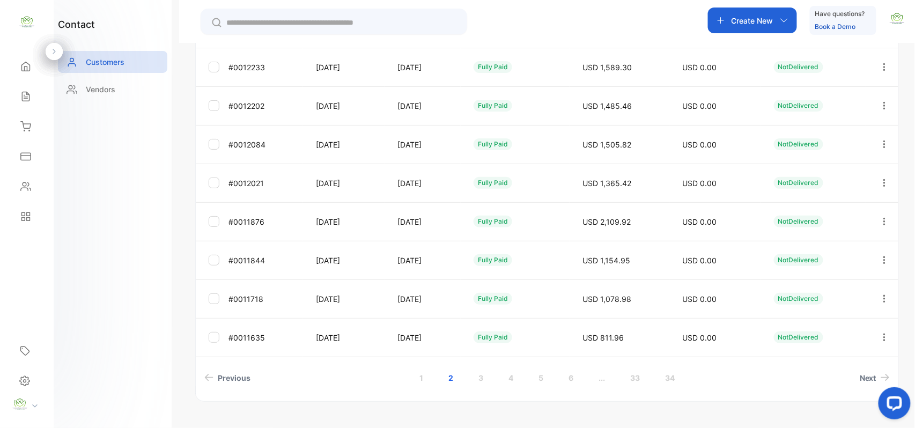
scroll to position [285, 0]
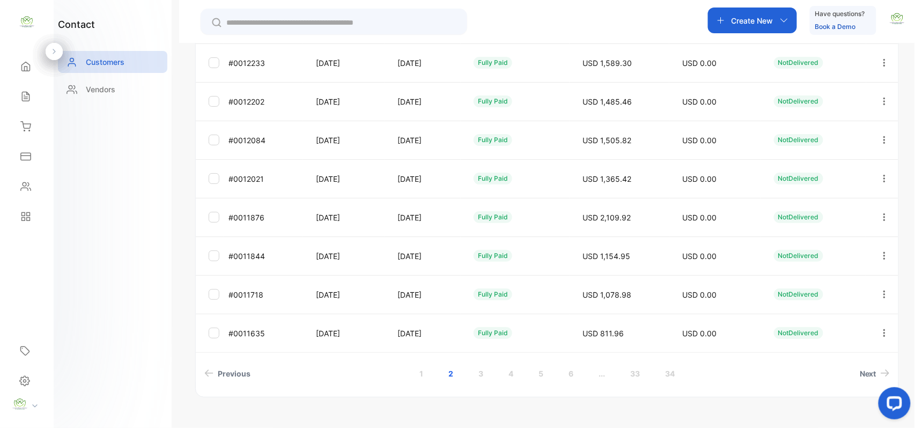
click at [419, 377] on link "1" at bounding box center [422, 374] width 30 height 20
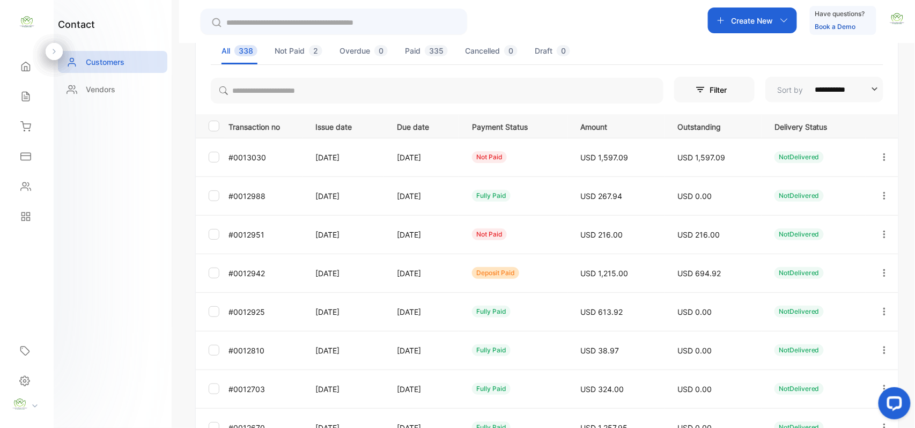
scroll to position [0, 0]
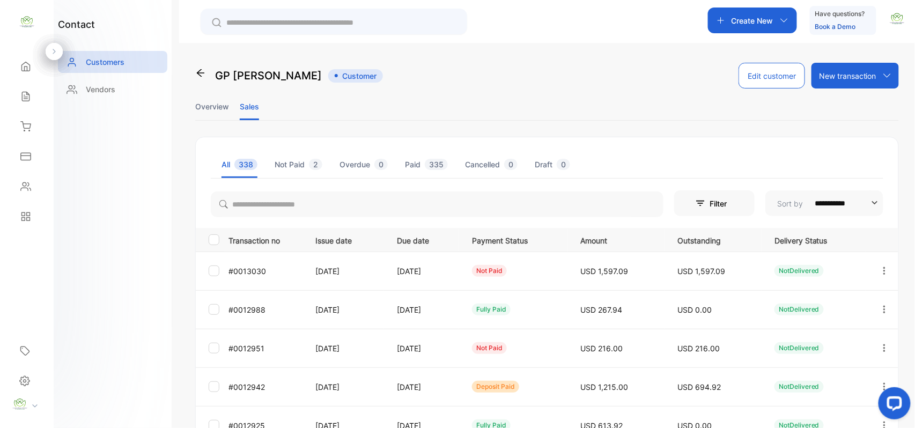
click at [207, 105] on li "Overview" at bounding box center [212, 106] width 34 height 27
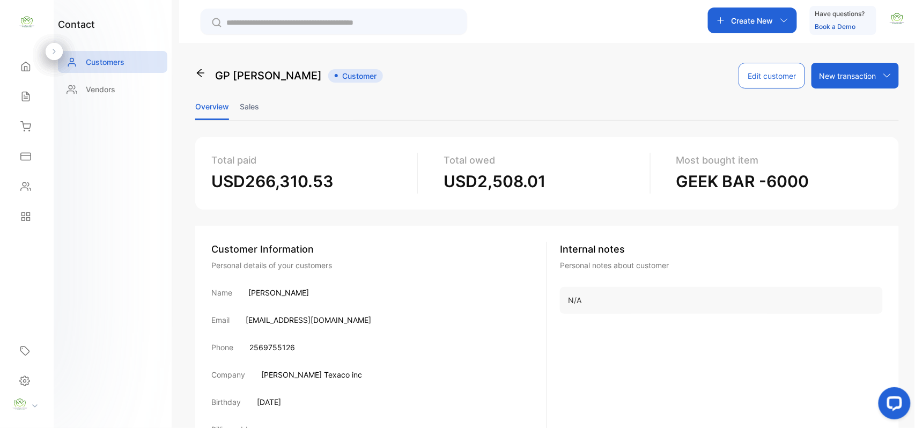
click at [260, 105] on ul "Overview Sales" at bounding box center [547, 107] width 704 height 28
click at [255, 106] on ul "Overview Sales" at bounding box center [547, 107] width 704 height 28
click at [255, 106] on li "Sales" at bounding box center [249, 106] width 19 height 27
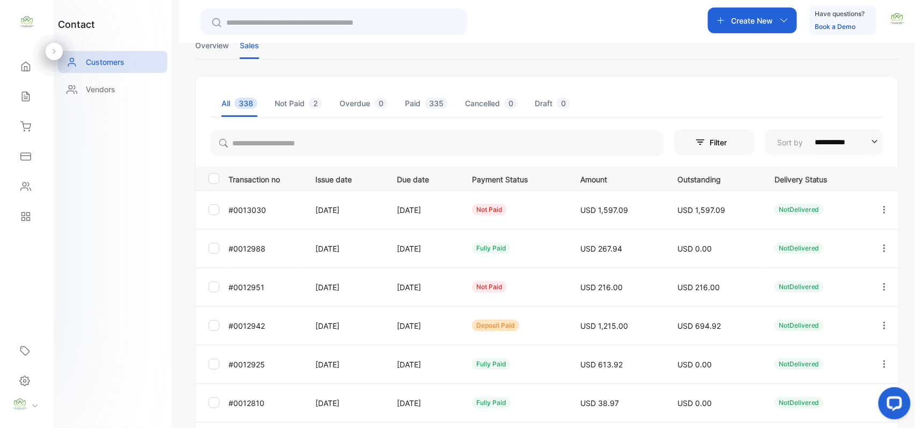
scroll to position [166, 0]
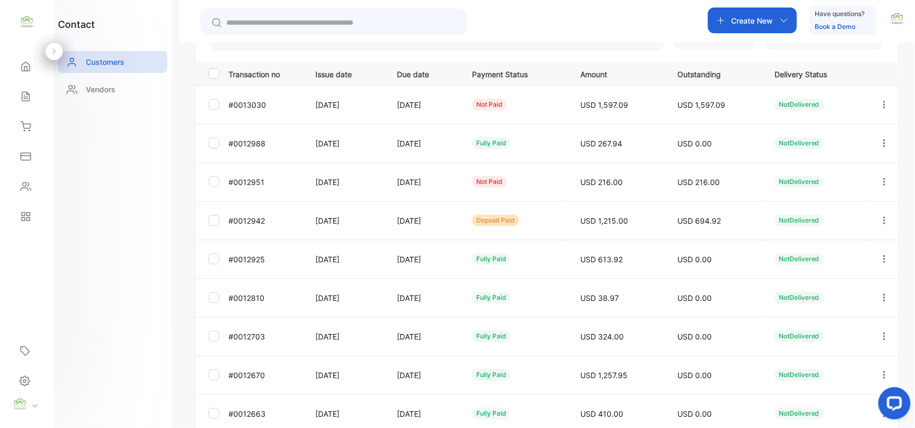
click at [885, 216] on icon "button" at bounding box center [885, 221] width 10 height 10
click at [820, 273] on div "Add payment" at bounding box center [836, 283] width 121 height 21
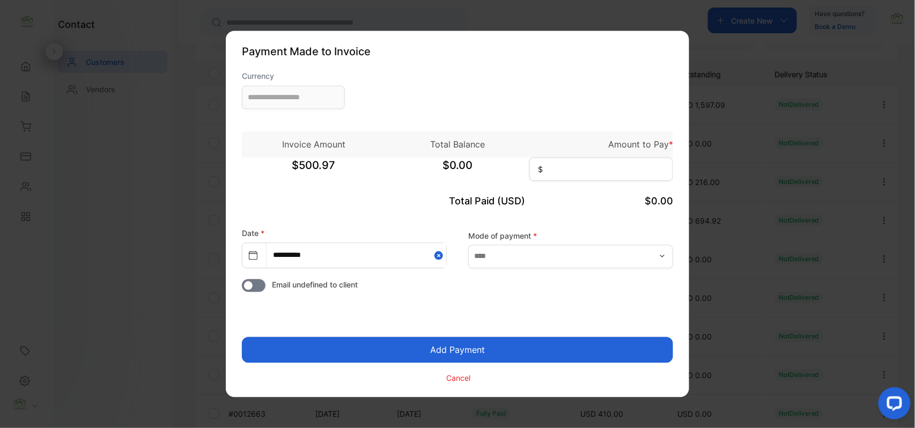
type input "**********"
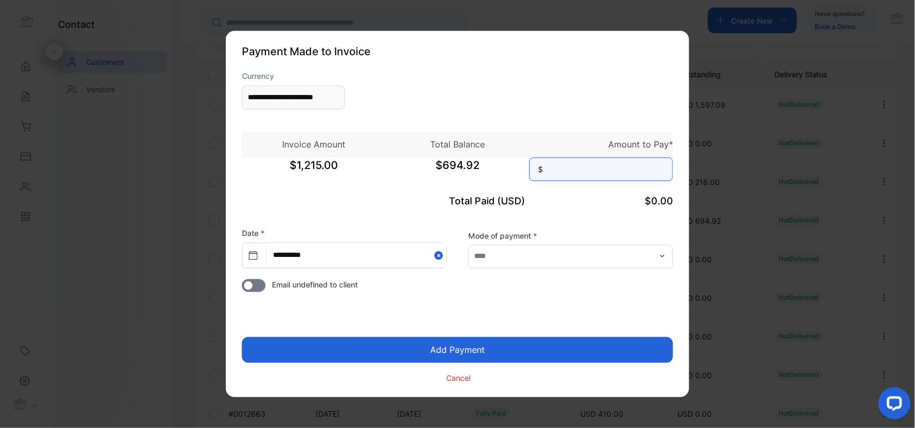
click at [623, 173] on input at bounding box center [601, 170] width 144 height 24
type input "******"
click at [242, 337] on button "Add Payment" at bounding box center [457, 350] width 431 height 26
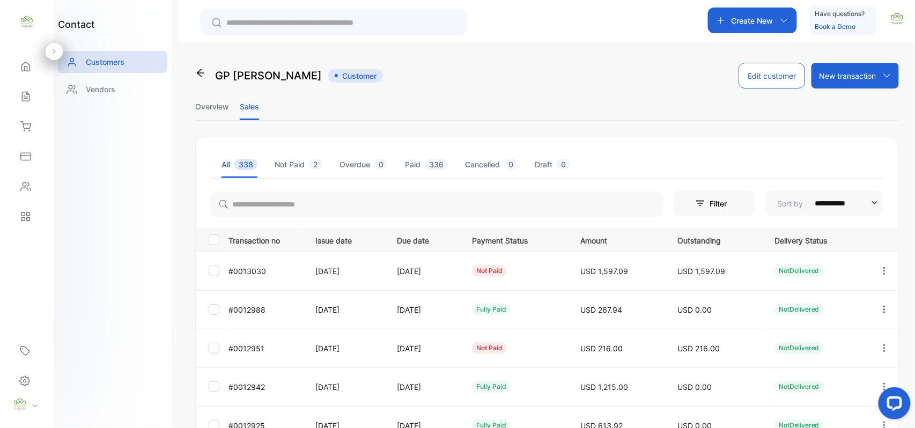
click at [883, 349] on icon "button" at bounding box center [884, 348] width 2 height 8
click at [780, 409] on div "Add payment" at bounding box center [836, 411] width 121 height 21
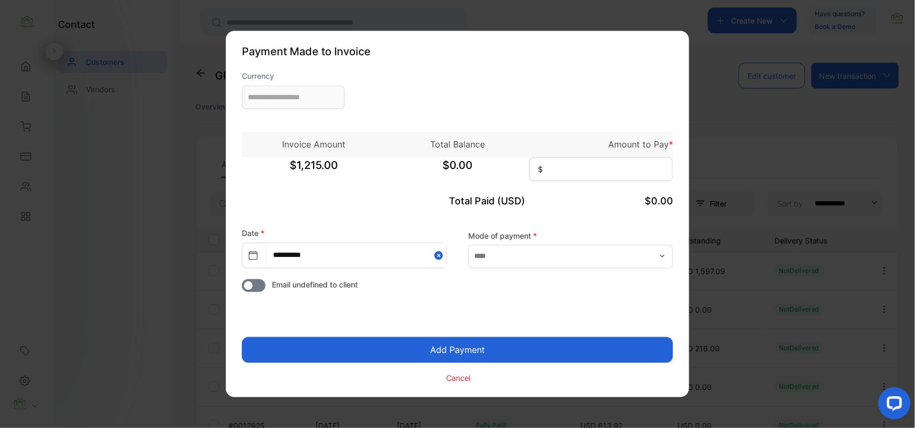
type input "**********"
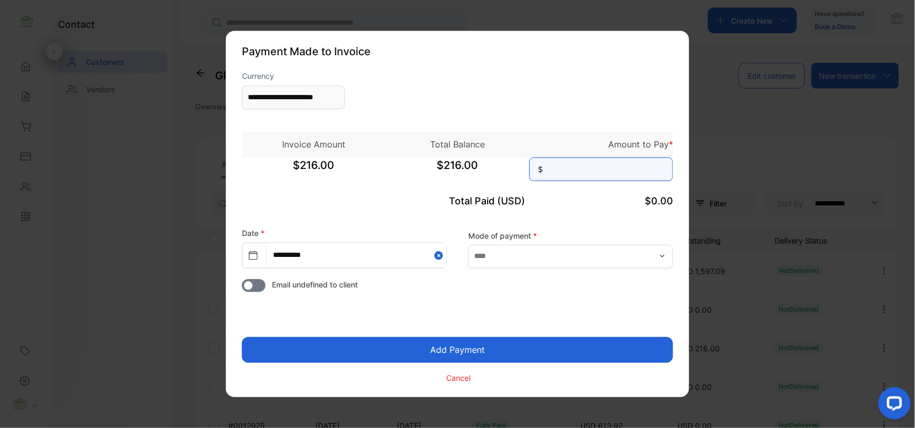
click at [597, 170] on input at bounding box center [601, 170] width 144 height 24
type input "***"
click at [242, 337] on button "Add Payment" at bounding box center [457, 350] width 431 height 26
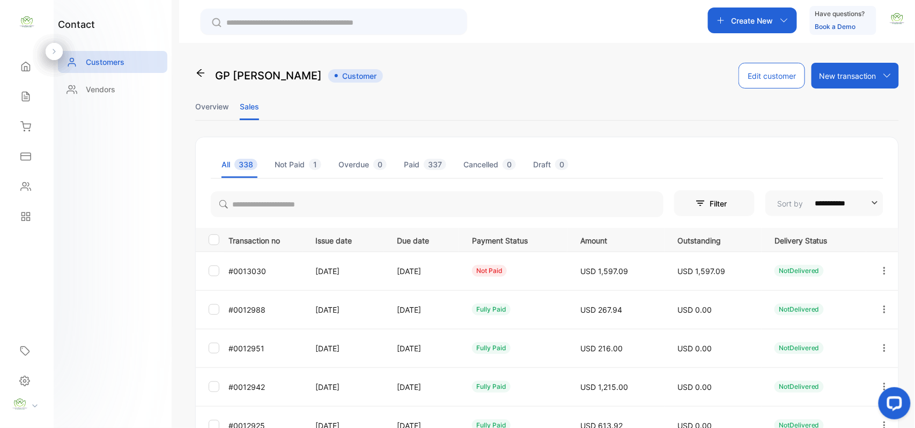
click at [883, 272] on icon "button" at bounding box center [885, 271] width 10 height 10
click at [858, 329] on div "Add payment" at bounding box center [836, 333] width 121 height 21
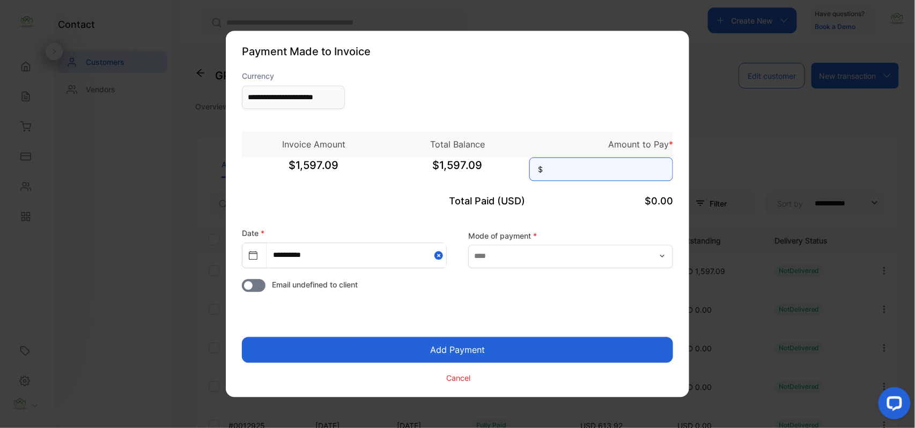
click at [572, 159] on input at bounding box center [601, 170] width 144 height 24
type input "********"
click at [242, 337] on button "Add Payment" at bounding box center [457, 350] width 431 height 26
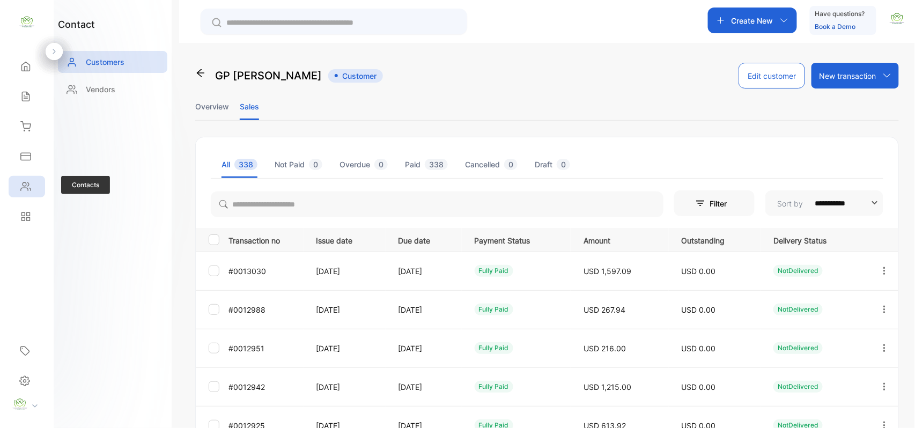
drag, startPoint x: 0, startPoint y: 0, endPoint x: 18, endPoint y: 190, distance: 190.7
click at [18, 190] on div "Contacts" at bounding box center [24, 186] width 14 height 11
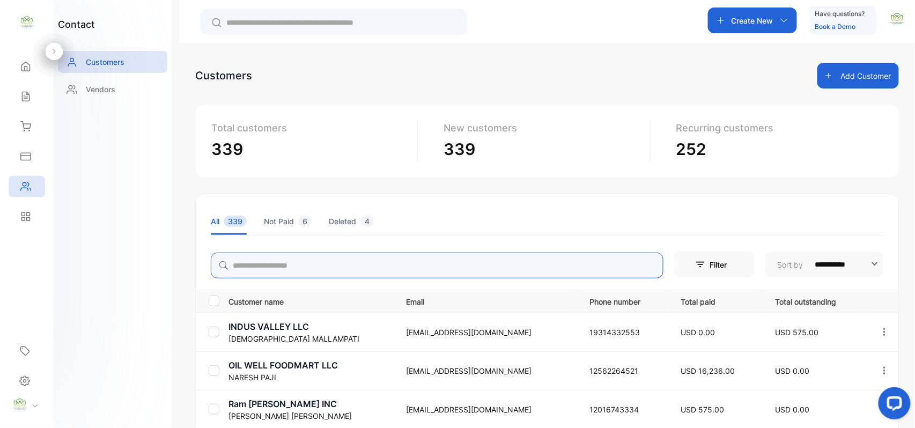
drag, startPoint x: 357, startPoint y: 268, endPoint x: 358, endPoint y: 277, distance: 9.3
click at [358, 277] on input "search" at bounding box center [437, 266] width 453 height 26
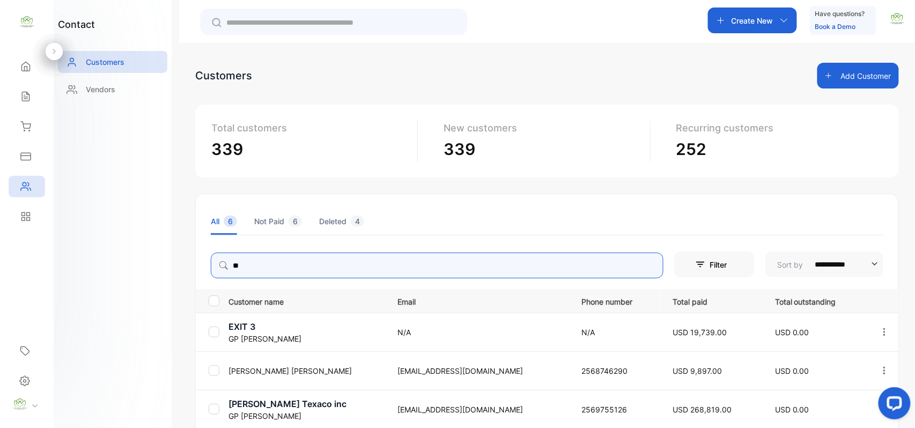
click at [223, 260] on input "**" at bounding box center [437, 266] width 453 height 26
type input "**"
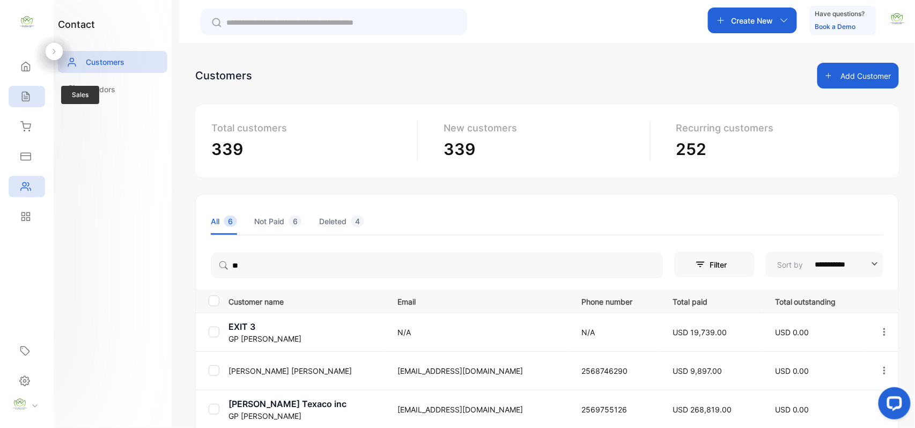
click at [31, 95] on icon at bounding box center [25, 96] width 11 height 11
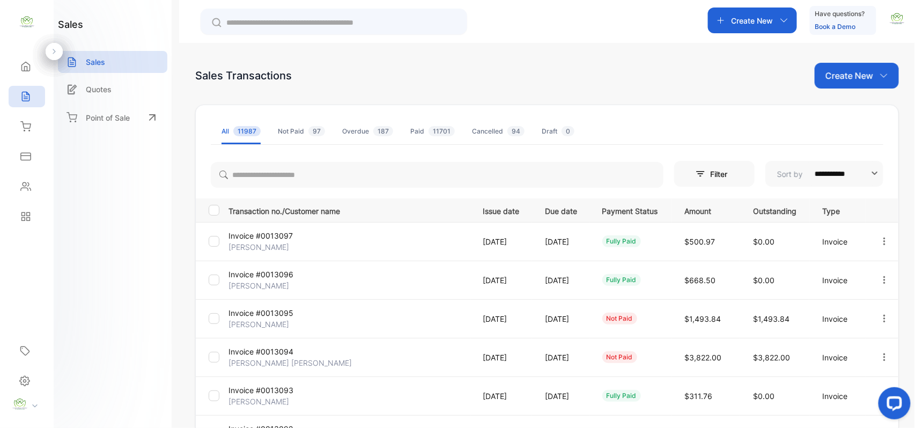
click at [837, 79] on p "Create New" at bounding box center [850, 75] width 48 height 13
click at [841, 102] on div "Invoice" at bounding box center [860, 110] width 75 height 21
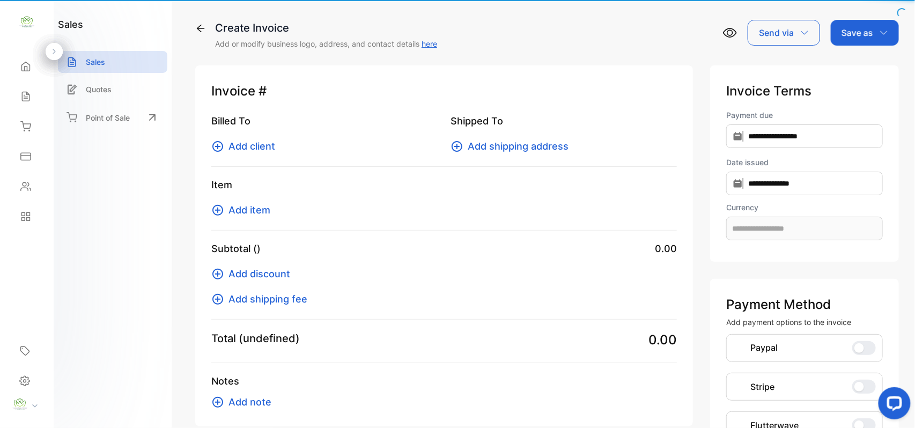
type input "**********"
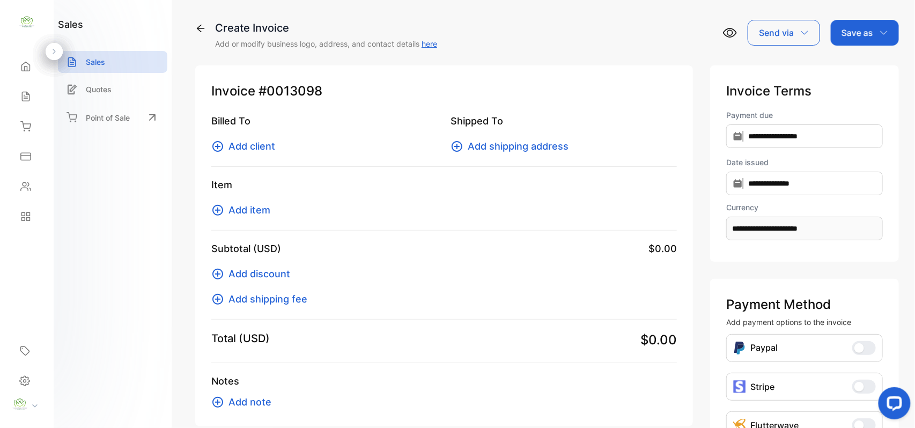
click at [239, 151] on span "Add client" at bounding box center [252, 146] width 47 height 14
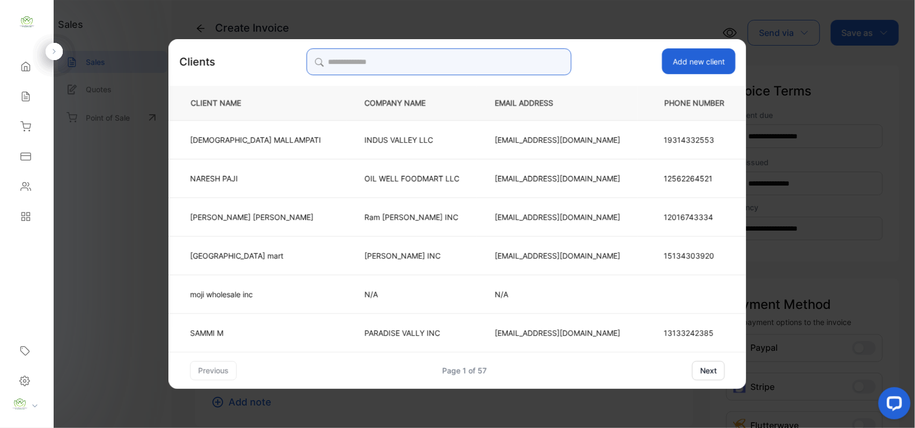
click at [477, 56] on input "search" at bounding box center [438, 61] width 265 height 27
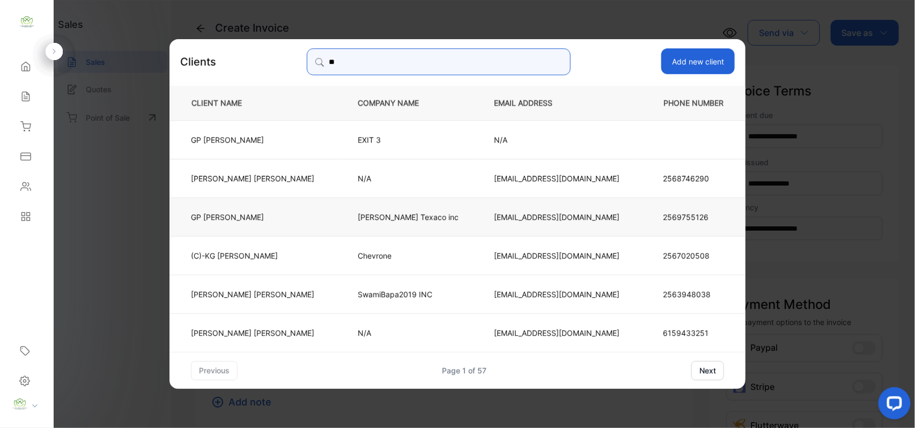
type input "**"
drag, startPoint x: 285, startPoint y: 213, endPoint x: 285, endPoint y: 219, distance: 6.4
click at [286, 215] on p "GP Patel" at bounding box center [252, 216] width 123 height 11
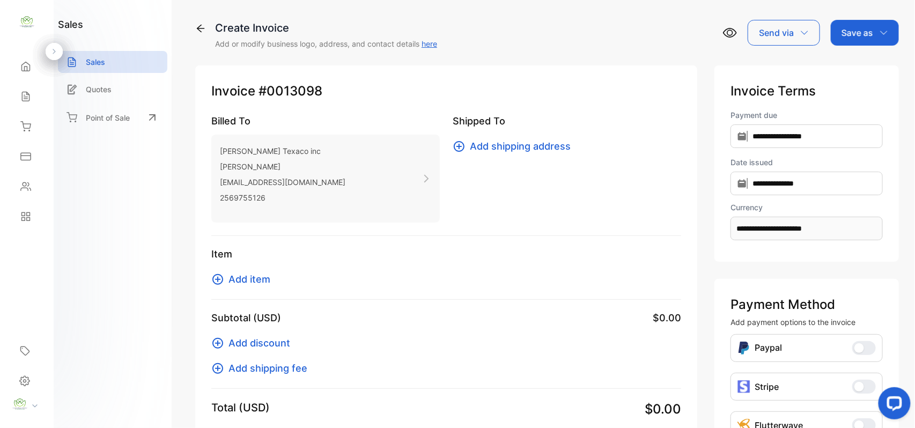
click at [251, 280] on span "Add item" at bounding box center [250, 279] width 42 height 14
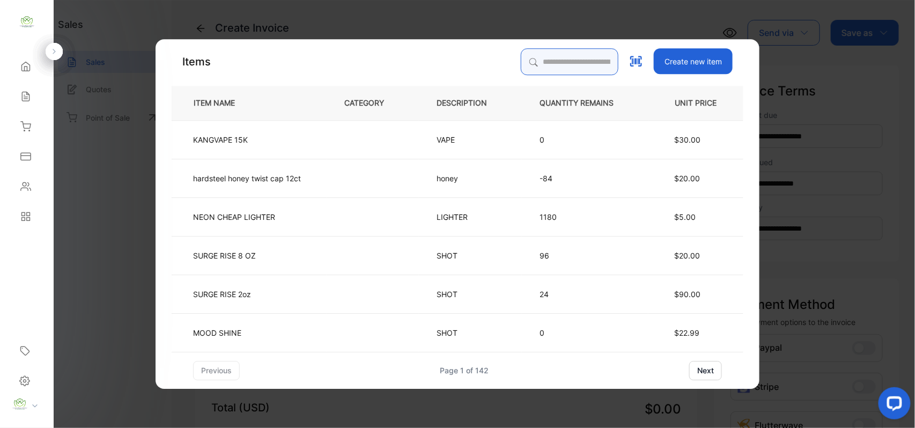
click at [532, 58] on input "search" at bounding box center [570, 61] width 98 height 27
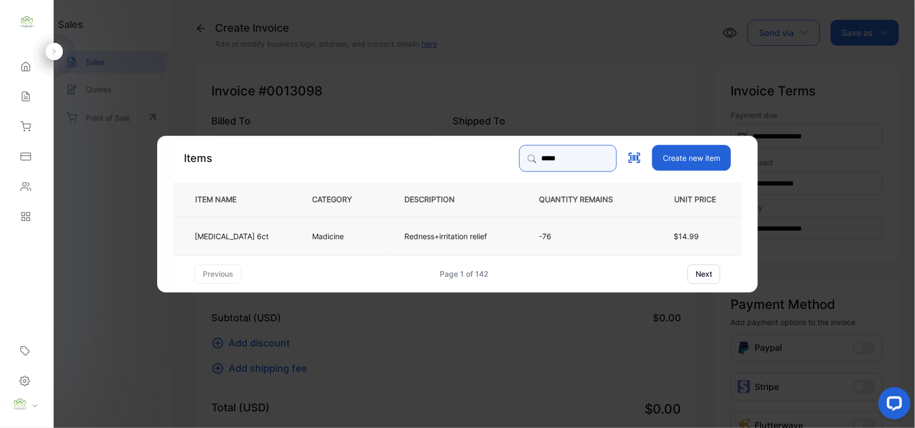
type input "*****"
click at [391, 238] on td "Redness+irritation relief" at bounding box center [454, 235] width 135 height 39
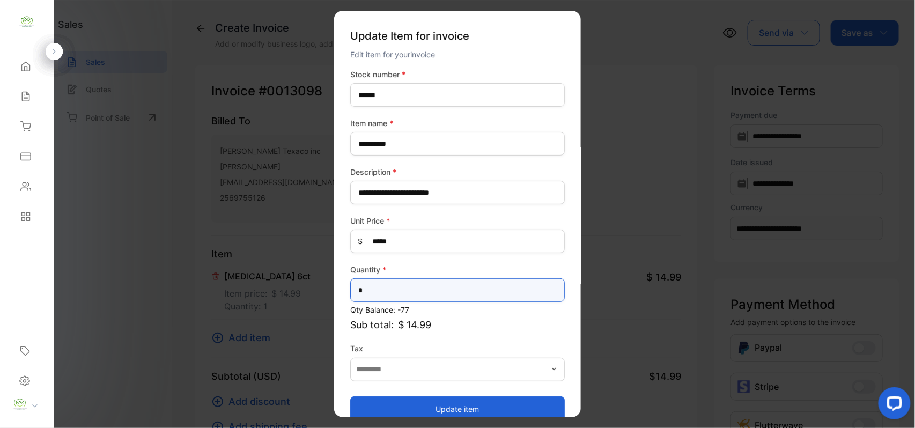
click at [415, 299] on input "*" at bounding box center [457, 290] width 215 height 24
type input "*"
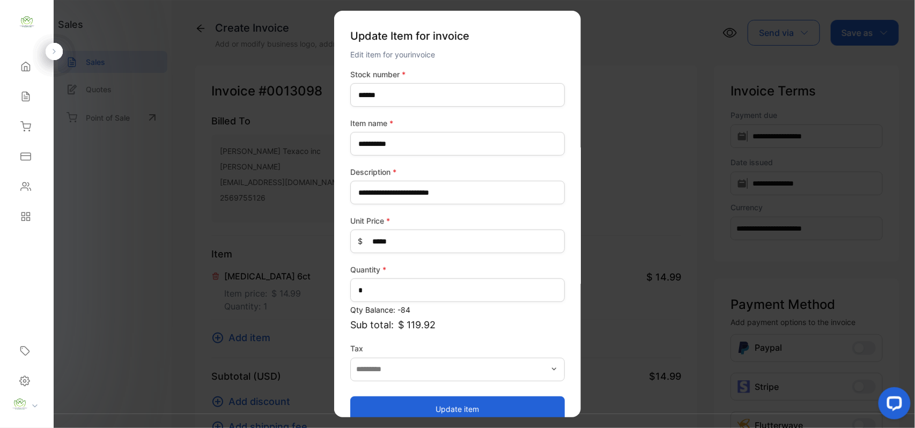
click at [408, 406] on button "Update item" at bounding box center [457, 409] width 215 height 26
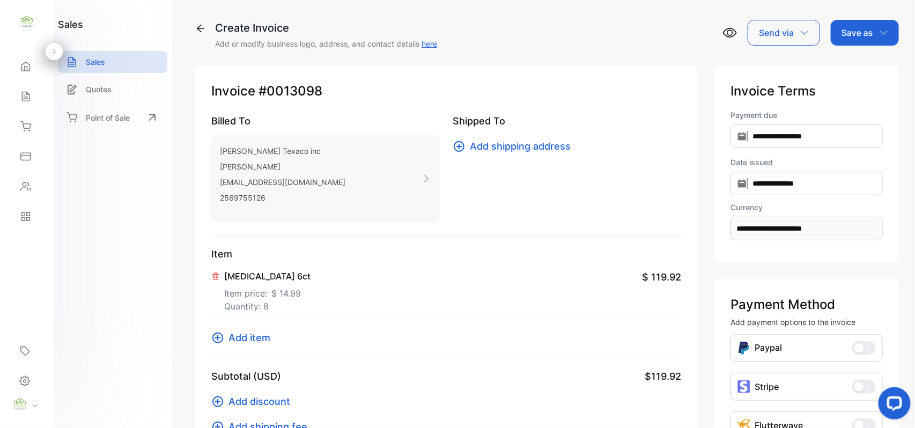
click at [237, 339] on span "Add item" at bounding box center [250, 337] width 42 height 14
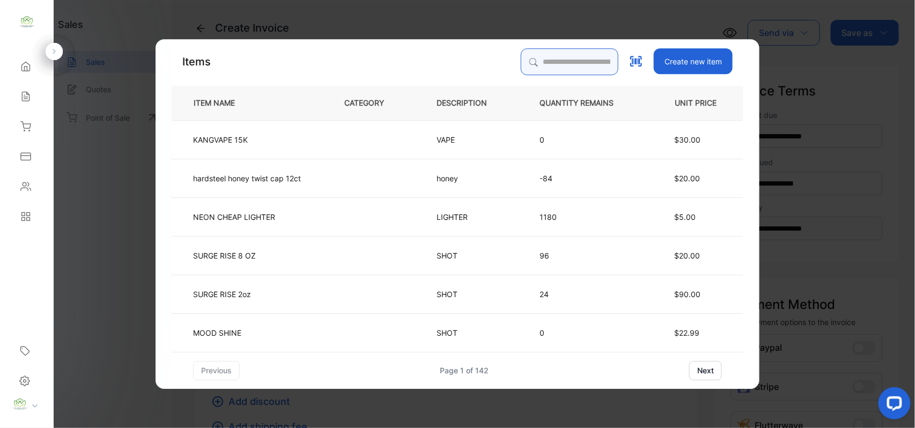
click at [588, 71] on input "search" at bounding box center [570, 61] width 98 height 27
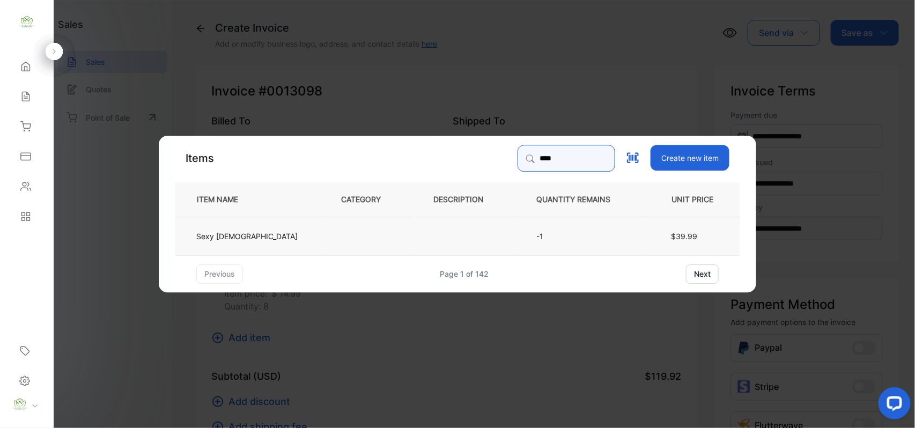
type input "****"
drag, startPoint x: 336, startPoint y: 226, endPoint x: 340, endPoint y: 222, distance: 6.1
click at [340, 222] on td at bounding box center [369, 235] width 92 height 39
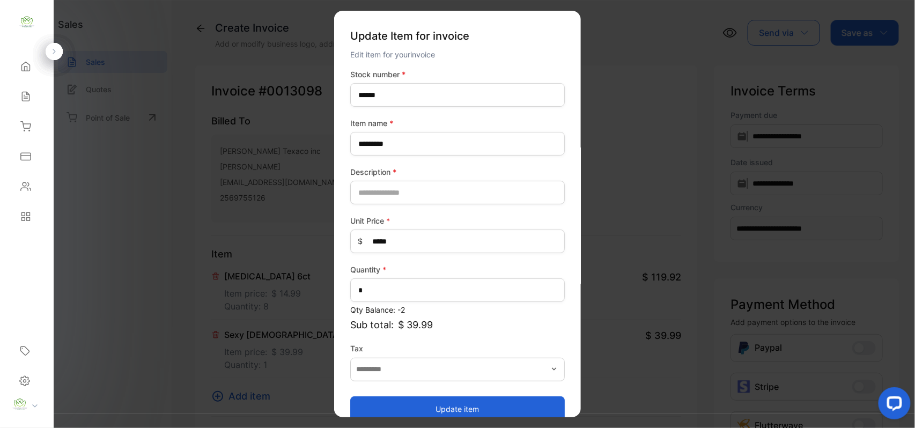
click at [449, 404] on button "Update item" at bounding box center [457, 409] width 215 height 26
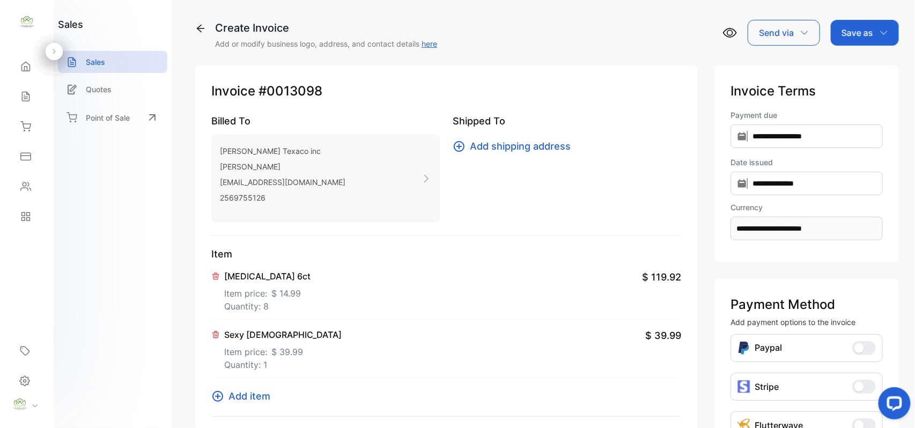
click at [865, 34] on p "Save as" at bounding box center [858, 32] width 32 height 13
click at [848, 72] on div "Invoice" at bounding box center [862, 67] width 62 height 21
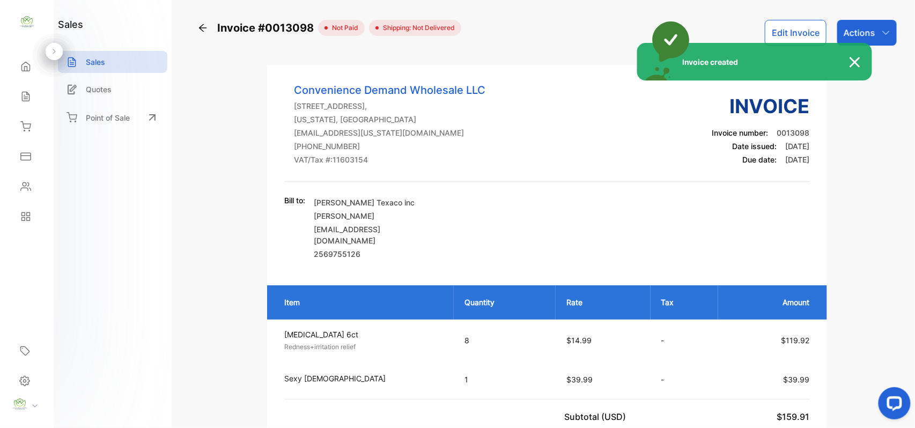
click at [872, 35] on div "Invoice created" at bounding box center [457, 214] width 915 height 428
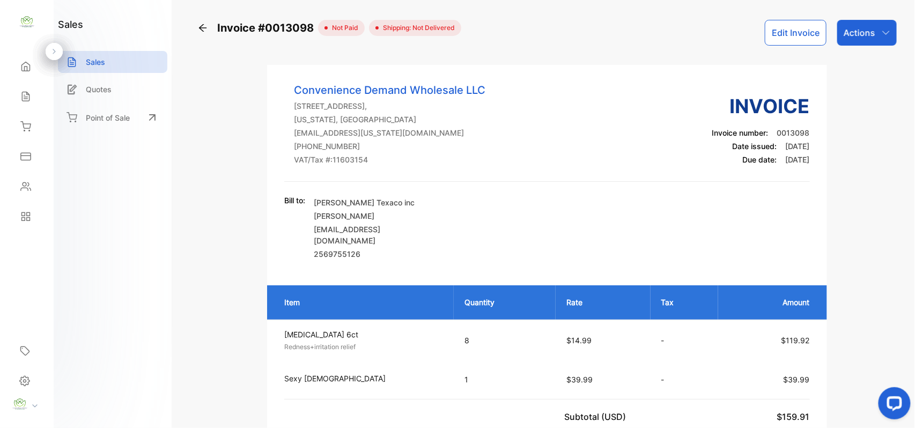
click at [872, 35] on p "Actions" at bounding box center [860, 32] width 32 height 13
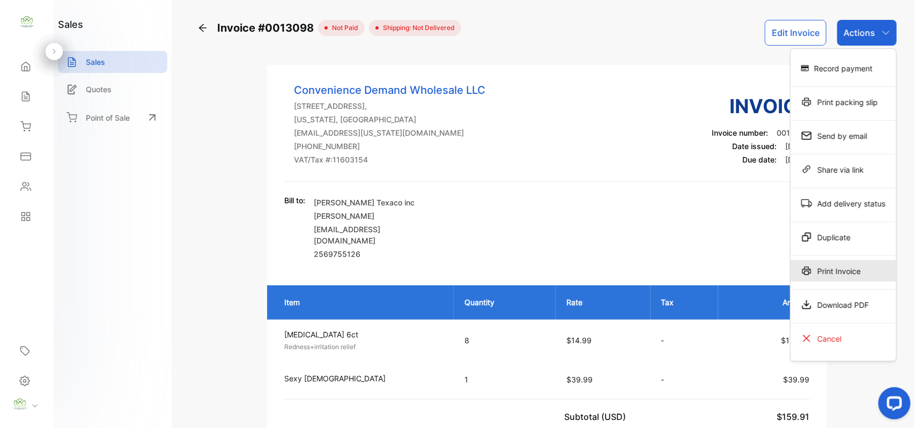
click at [844, 270] on div "Print Invoice" at bounding box center [844, 270] width 106 height 21
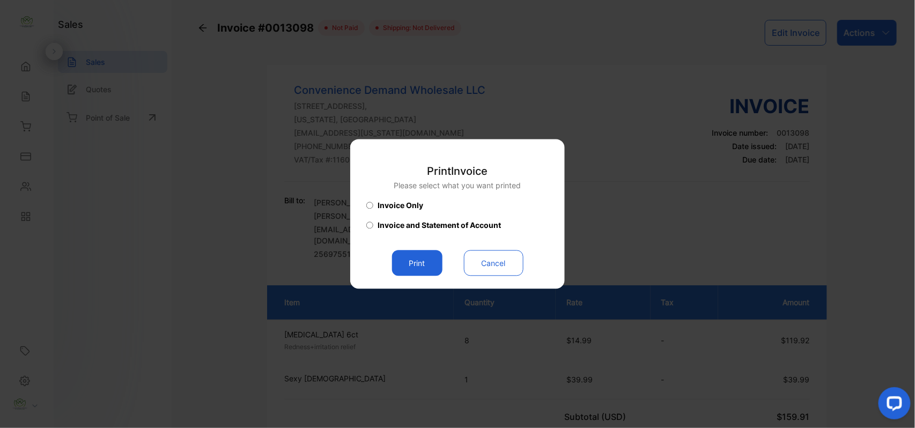
click at [438, 271] on button "Print" at bounding box center [417, 263] width 50 height 26
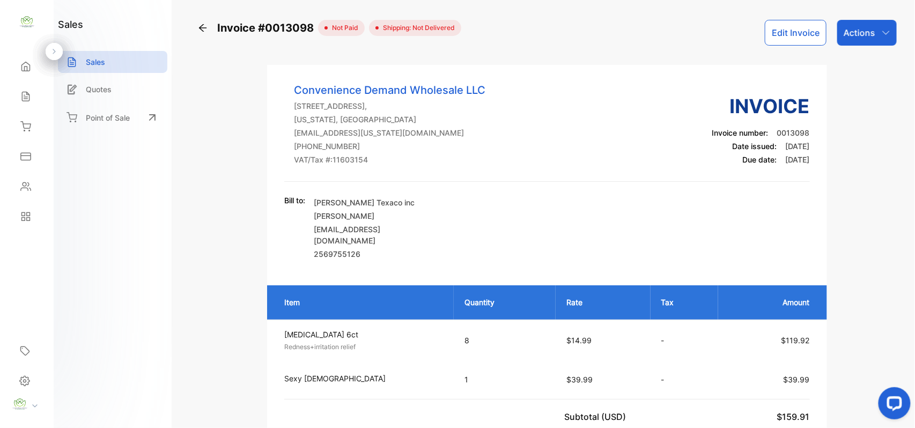
click at [784, 35] on button "Edit Invoice" at bounding box center [796, 33] width 62 height 26
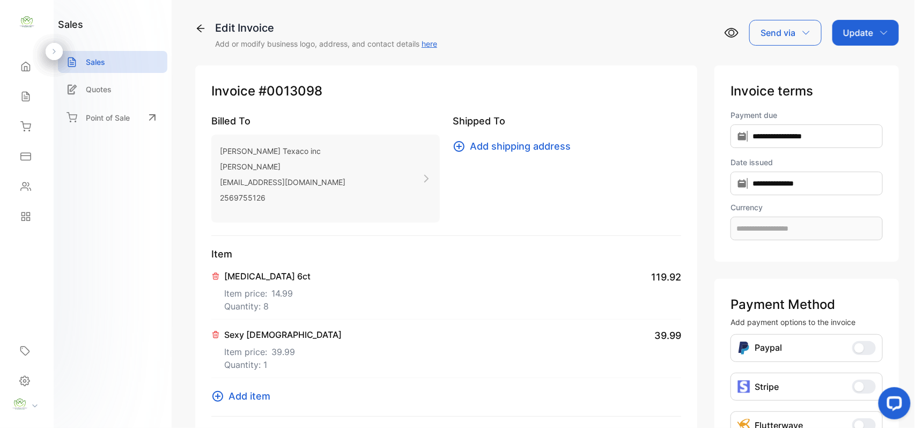
type input "**********"
click at [268, 363] on p "Quantity: 1" at bounding box center [282, 364] width 117 height 13
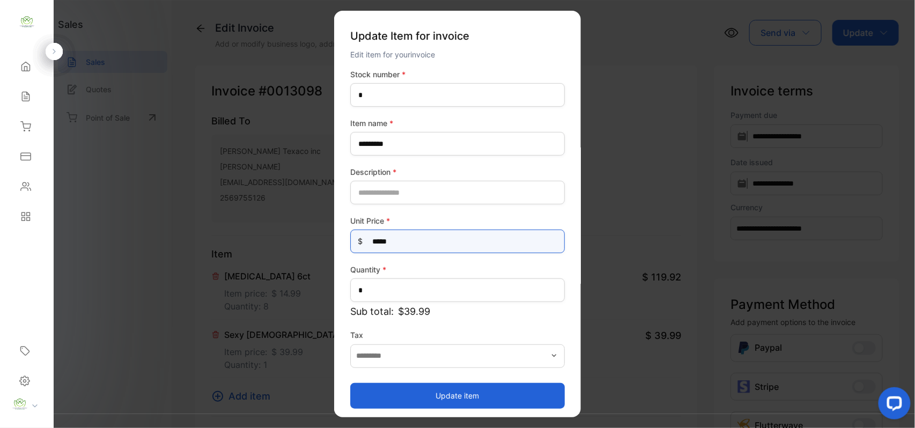
drag, startPoint x: 448, startPoint y: 247, endPoint x: 450, endPoint y: 240, distance: 6.5
click at [450, 241] on Price-inputprice "*****" at bounding box center [457, 242] width 215 height 24
type Price-inputprice "**"
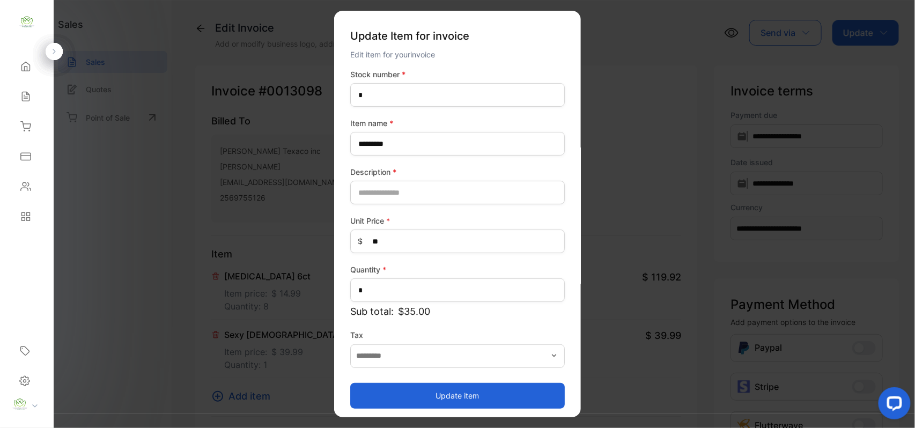
drag, startPoint x: 371, startPoint y: 393, endPoint x: 387, endPoint y: 385, distance: 18.2
click at [385, 393] on button "Update item" at bounding box center [457, 395] width 215 height 26
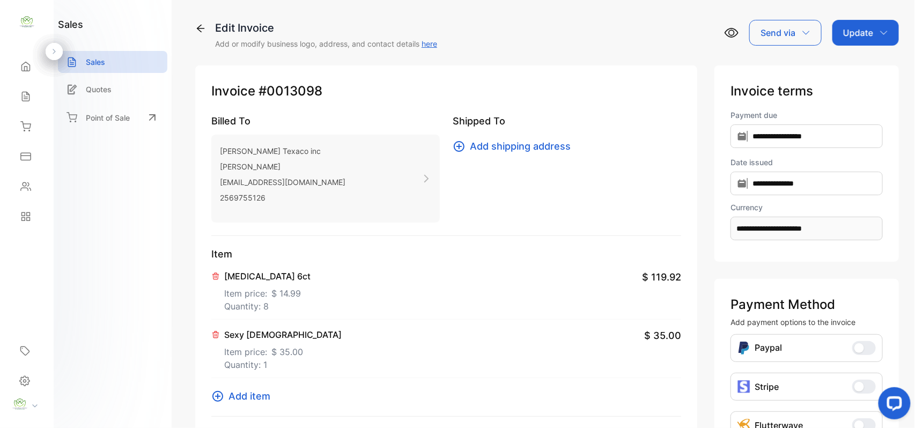
drag, startPoint x: 874, startPoint y: 30, endPoint x: 863, endPoint y: 45, distance: 18.8
click at [874, 32] on div "Update" at bounding box center [865, 33] width 67 height 26
click at [854, 68] on div "Invoice" at bounding box center [868, 67] width 62 height 21
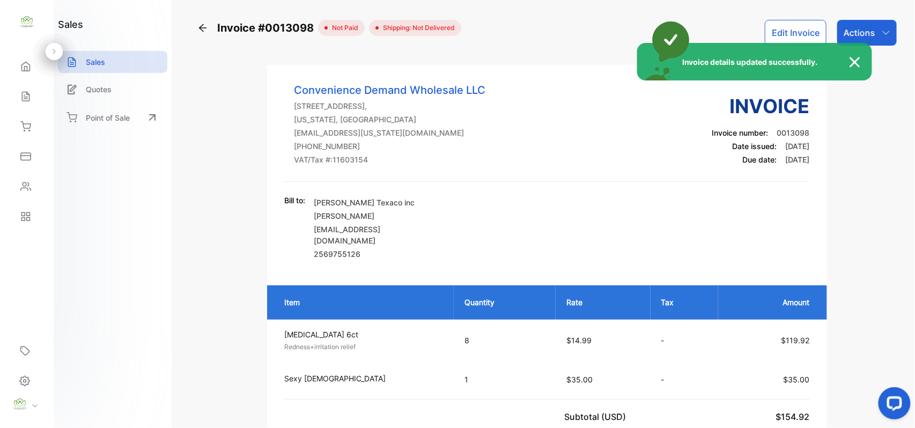
click at [888, 33] on div "Invoice details updated successfully." at bounding box center [457, 214] width 915 height 428
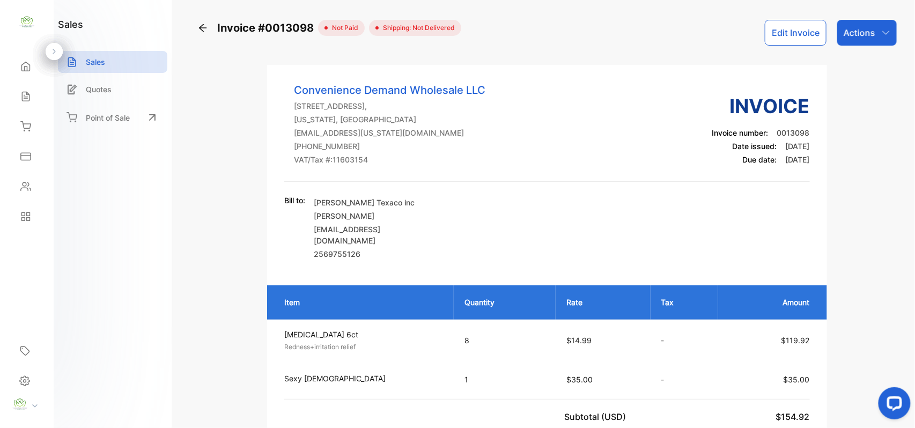
click at [888, 31] on div "Actions" at bounding box center [867, 33] width 60 height 26
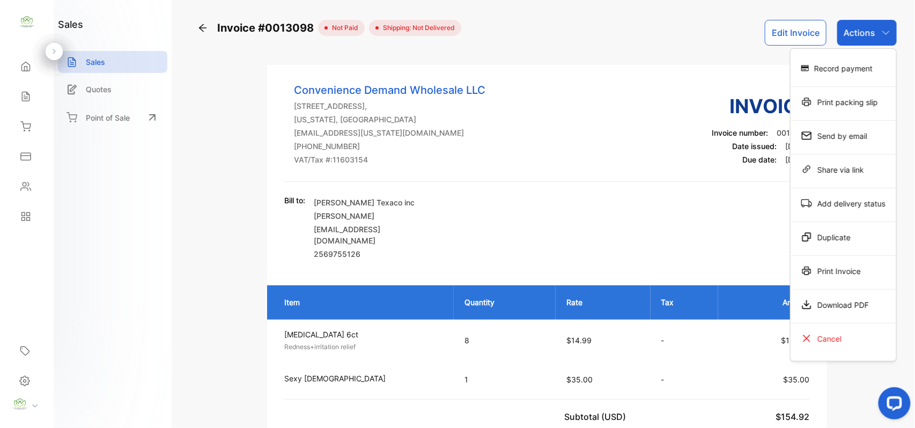
click at [875, 76] on div "Record payment" at bounding box center [844, 67] width 106 height 21
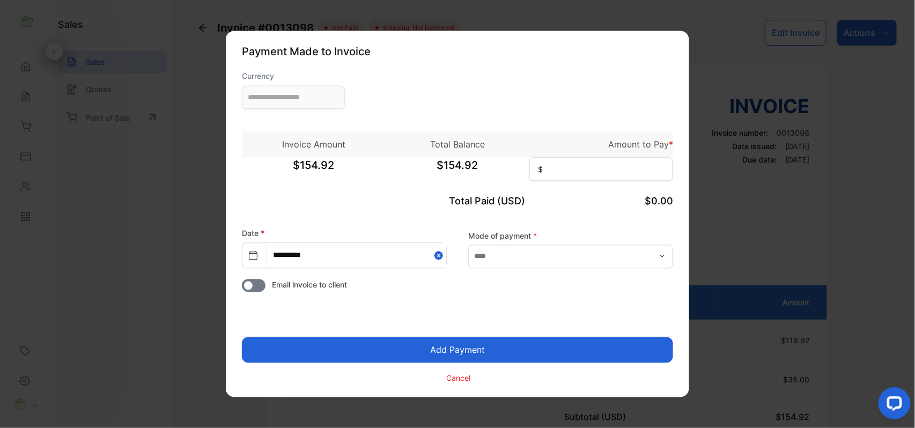
type input "**********"
click at [608, 160] on input at bounding box center [601, 170] width 144 height 24
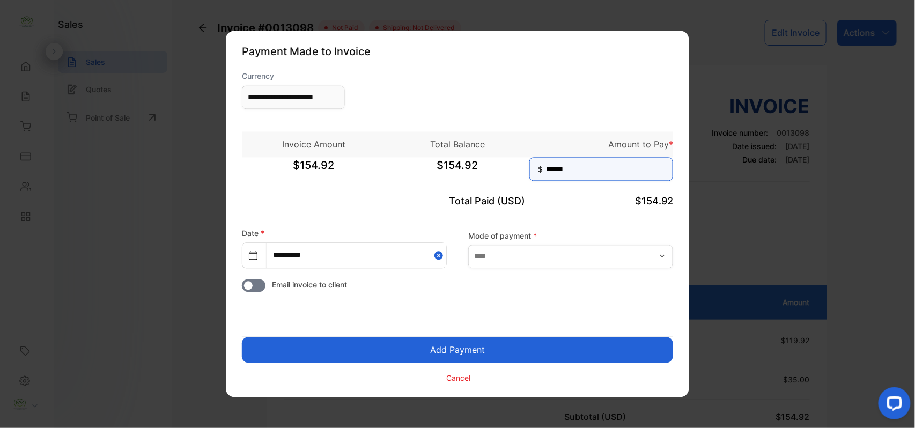
type input "******"
click at [242, 337] on button "Add Payment" at bounding box center [457, 350] width 431 height 26
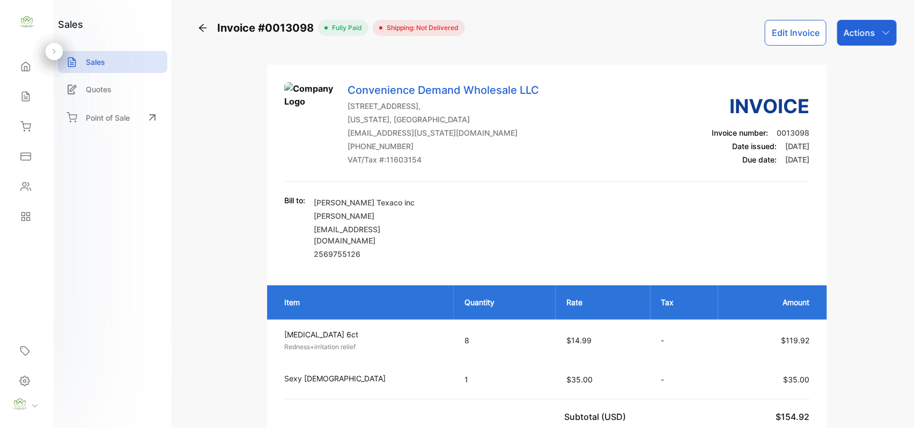
click at [870, 37] on p "Actions" at bounding box center [860, 32] width 32 height 13
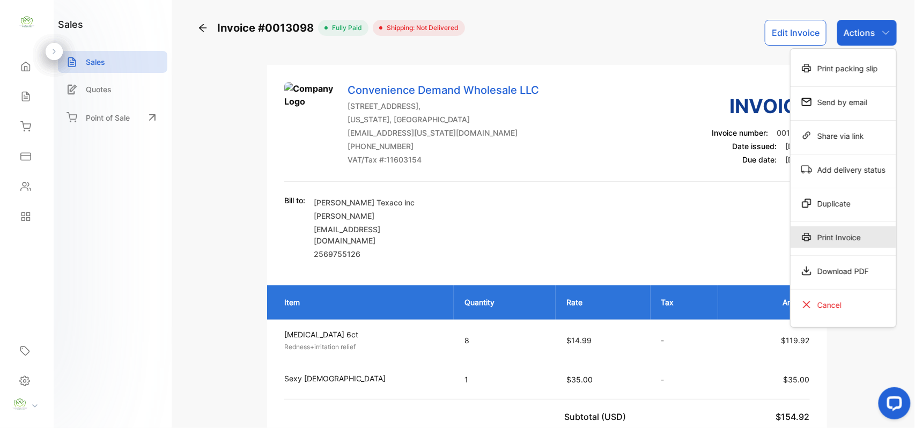
click at [840, 238] on div "Print Invoice" at bounding box center [844, 236] width 106 height 21
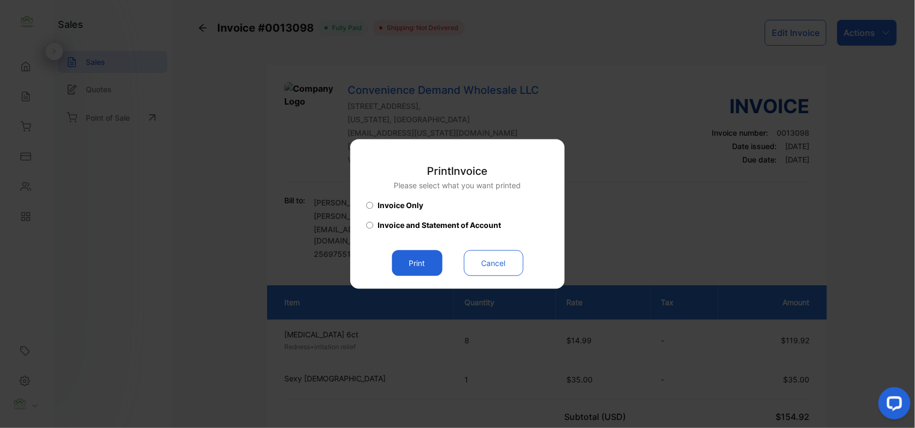
click at [418, 266] on button "Print" at bounding box center [417, 263] width 50 height 26
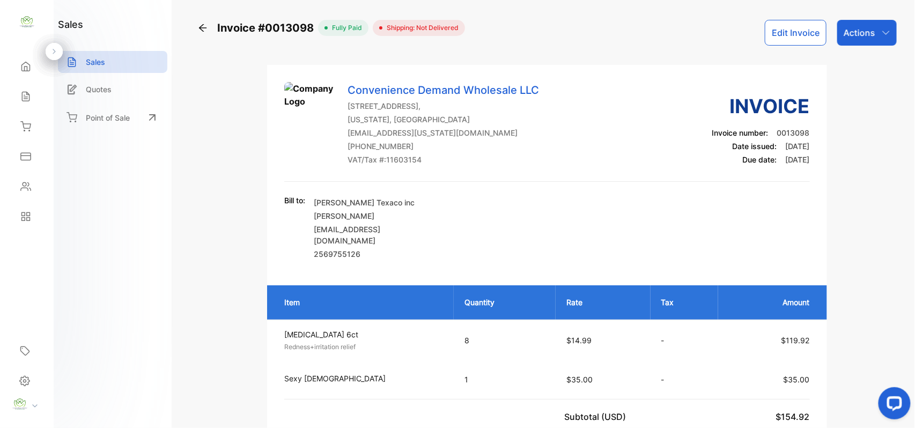
drag, startPoint x: 27, startPoint y: 93, endPoint x: 32, endPoint y: 90, distance: 6.0
click at [32, 90] on div "Sales" at bounding box center [27, 96] width 36 height 21
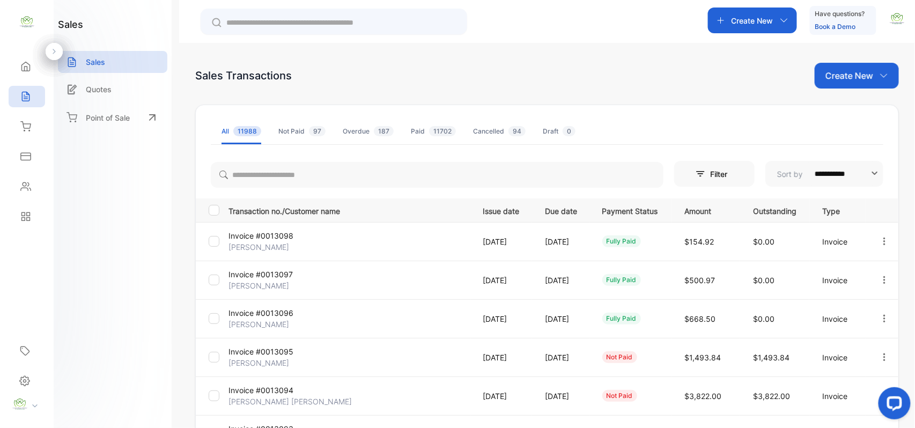
click at [844, 73] on p "Create New" at bounding box center [850, 75] width 48 height 13
click at [842, 108] on div "Invoice" at bounding box center [860, 110] width 75 height 21
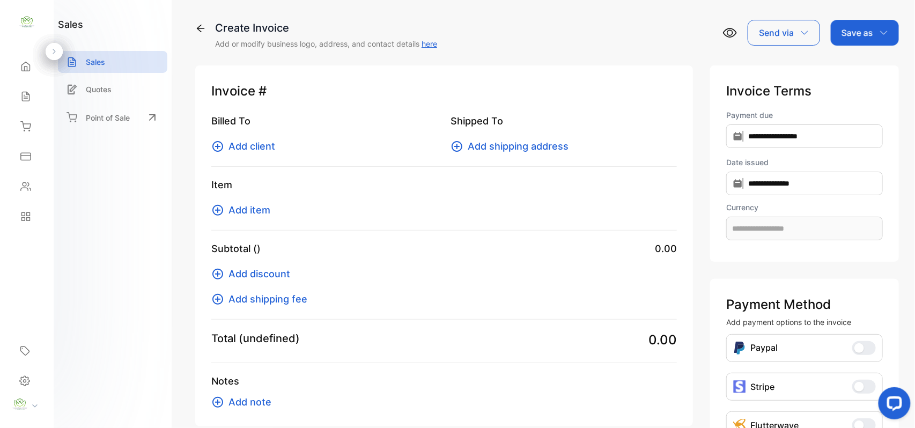
type input "**********"
click at [270, 146] on span "Add client" at bounding box center [252, 146] width 47 height 14
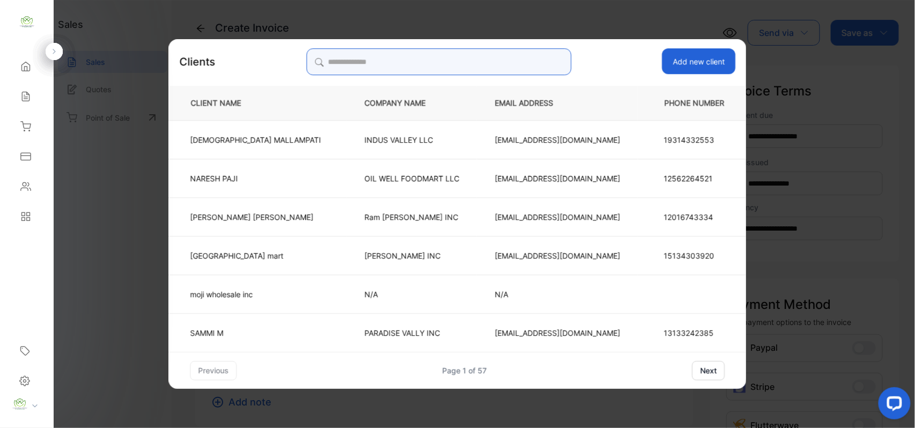
click at [483, 58] on input "search" at bounding box center [438, 61] width 265 height 27
type input "*"
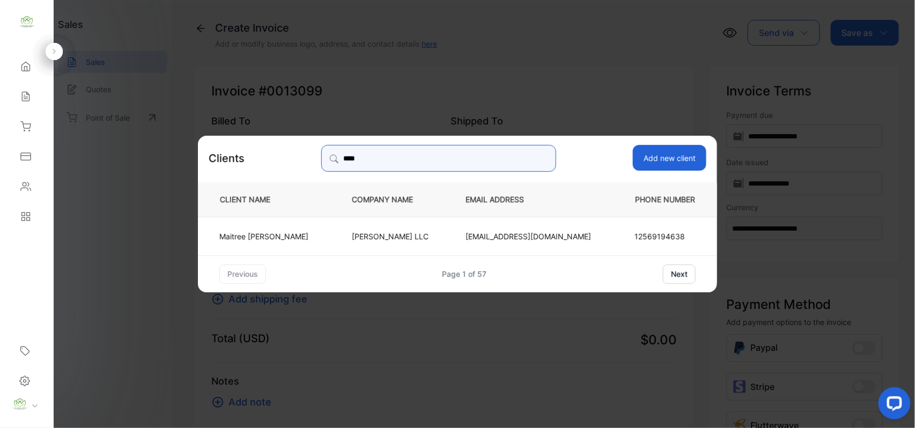
type input "****"
drag, startPoint x: 303, startPoint y: 219, endPoint x: 316, endPoint y: 222, distance: 13.1
click at [309, 220] on td "[PERSON_NAME]" at bounding box center [266, 235] width 136 height 39
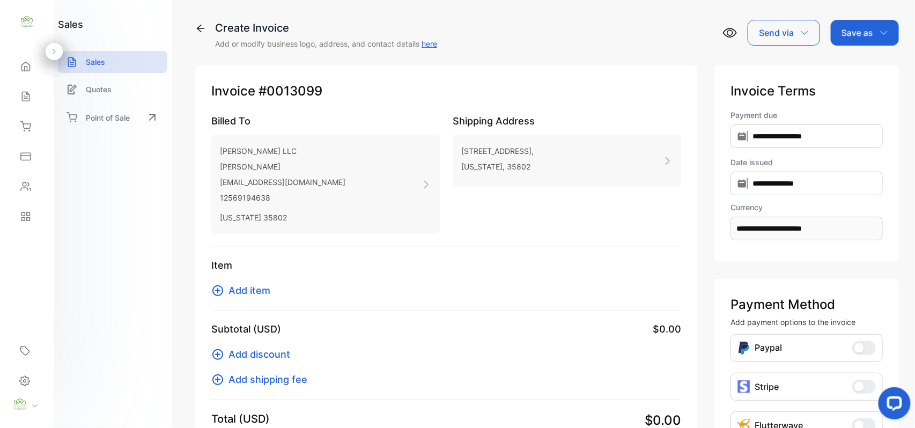
drag, startPoint x: 249, startPoint y: 290, endPoint x: 252, endPoint y: 301, distance: 11.6
click at [249, 298] on div "Item Add item" at bounding box center [446, 284] width 470 height 53
click at [247, 292] on span "Add item" at bounding box center [250, 290] width 42 height 14
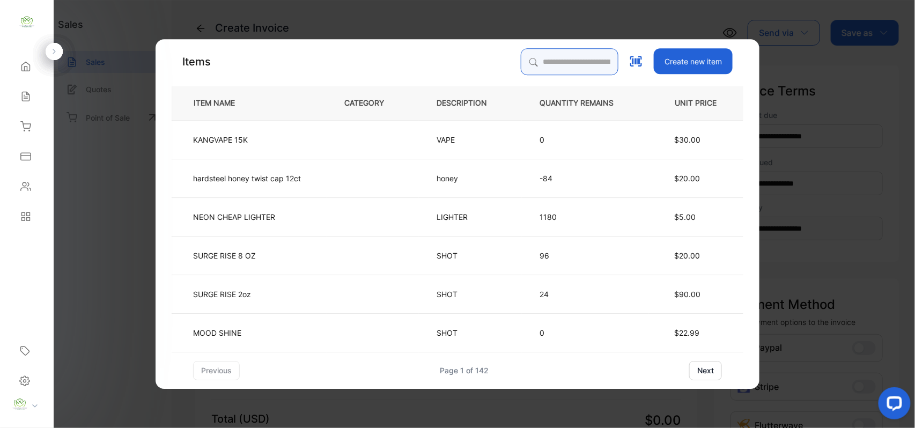
click at [548, 51] on input "search" at bounding box center [570, 61] width 98 height 27
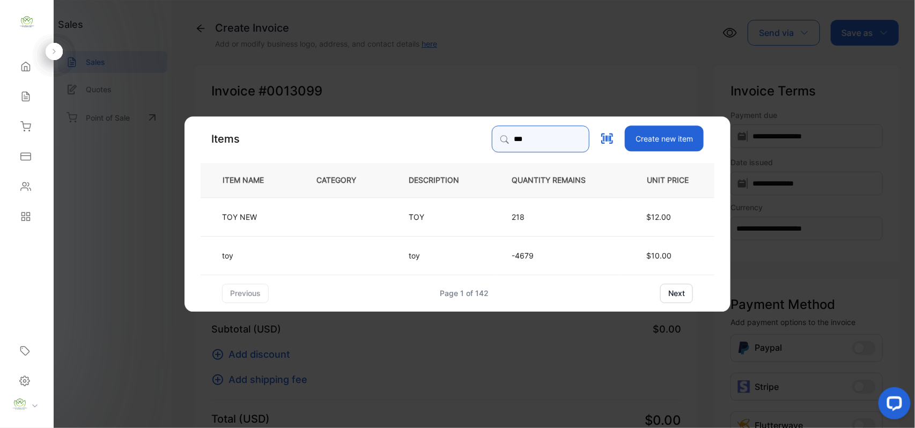
type input "***"
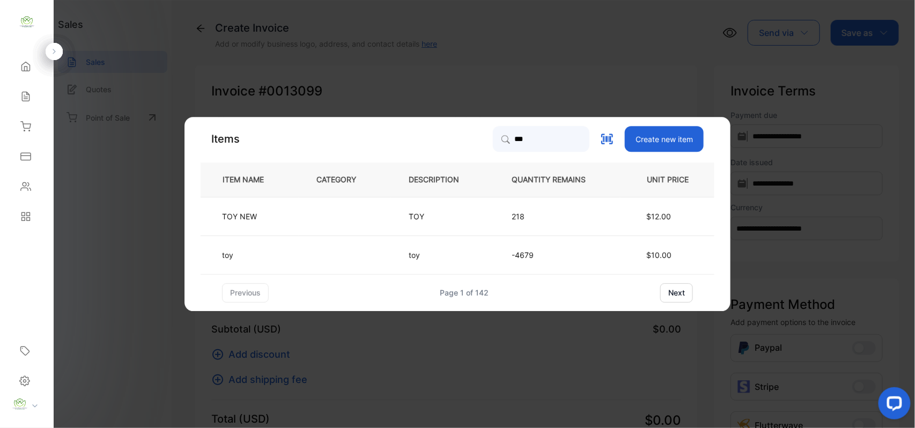
click at [383, 248] on td at bounding box center [345, 254] width 92 height 39
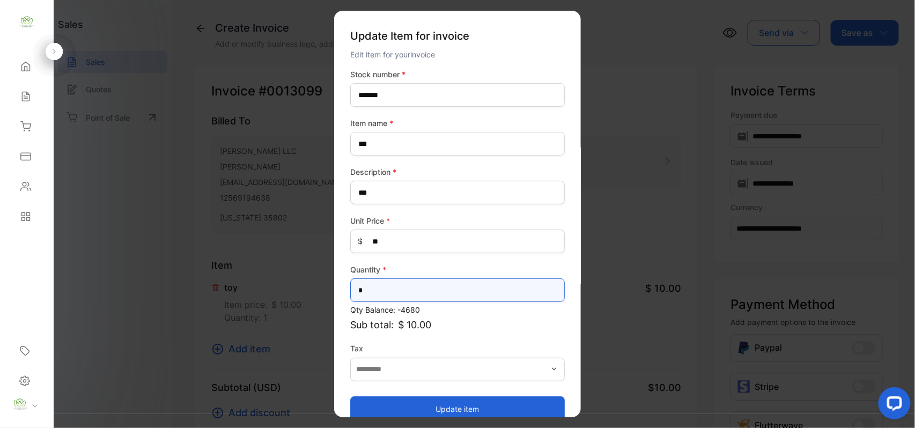
click at [434, 283] on input "*" at bounding box center [457, 290] width 215 height 24
type input "*"
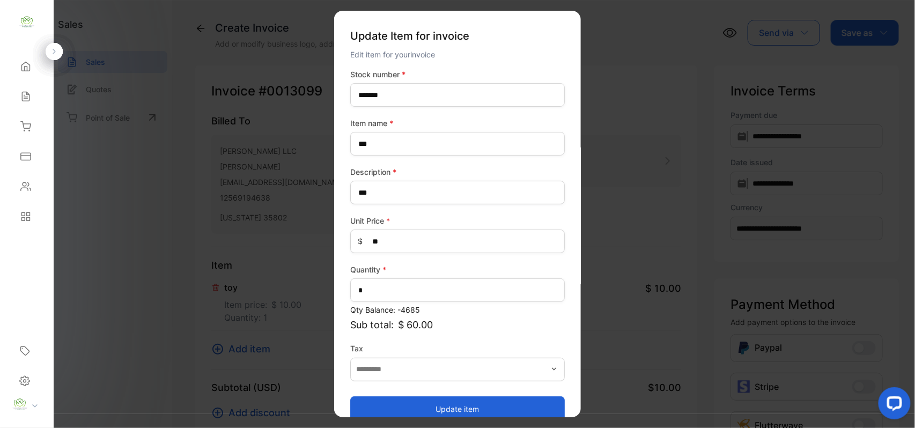
click at [456, 404] on button "Update item" at bounding box center [457, 409] width 215 height 26
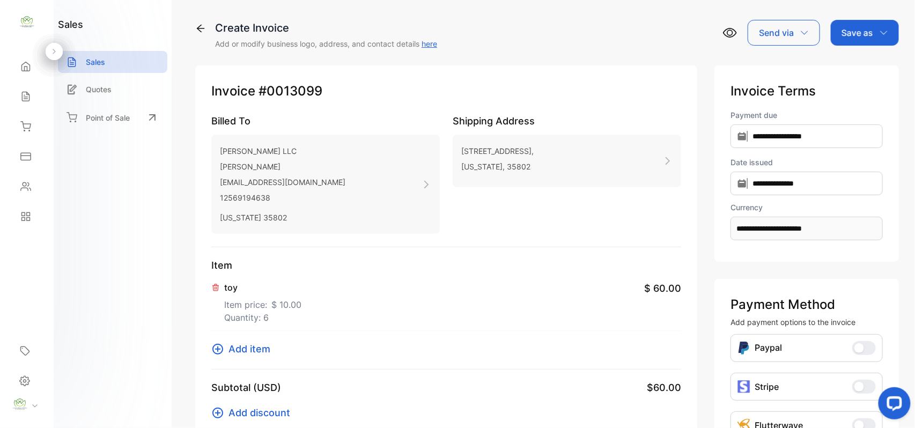
click at [874, 28] on div "Save as" at bounding box center [865, 33] width 68 height 26
click at [852, 62] on div "Invoice" at bounding box center [862, 67] width 62 height 21
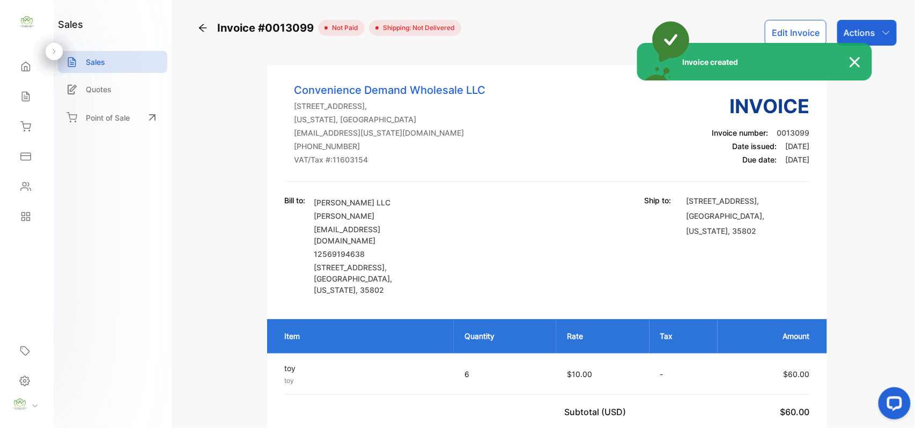
click at [867, 25] on div "Invoice created" at bounding box center [457, 214] width 915 height 428
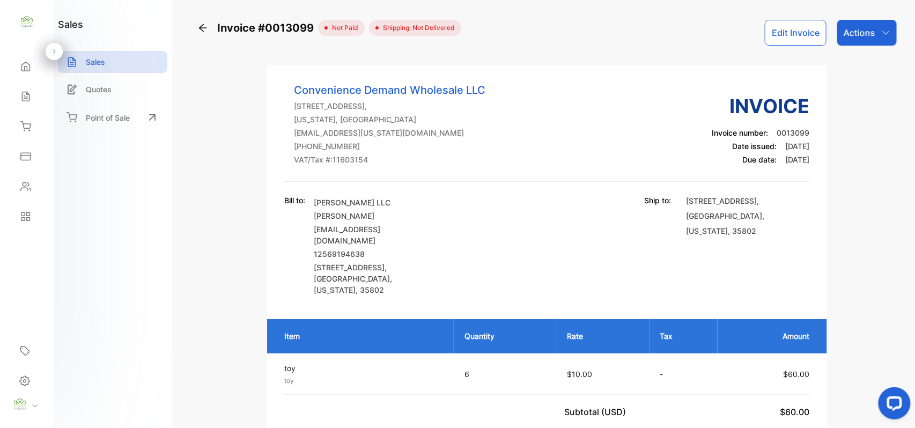
click at [867, 25] on div "Actions" at bounding box center [867, 33] width 60 height 26
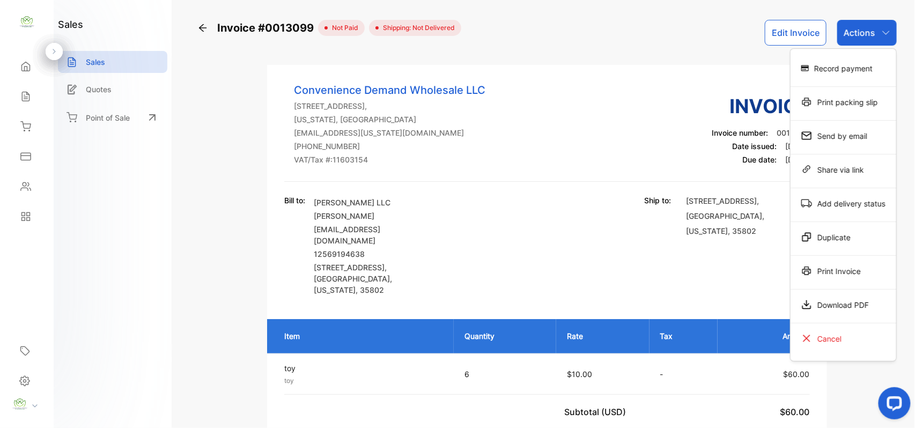
click at [832, 104] on div "Print packing slip" at bounding box center [844, 101] width 106 height 21
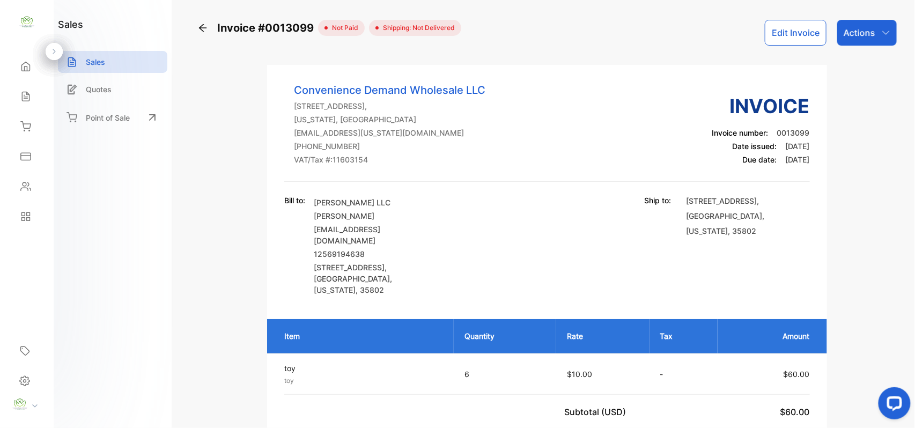
click at [853, 39] on p "Actions" at bounding box center [860, 32] width 32 height 13
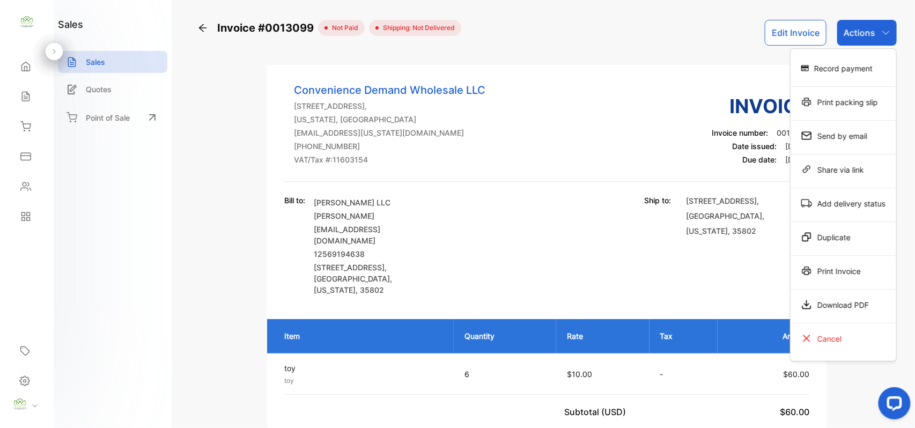
click at [843, 101] on div "Print packing slip" at bounding box center [844, 101] width 106 height 21
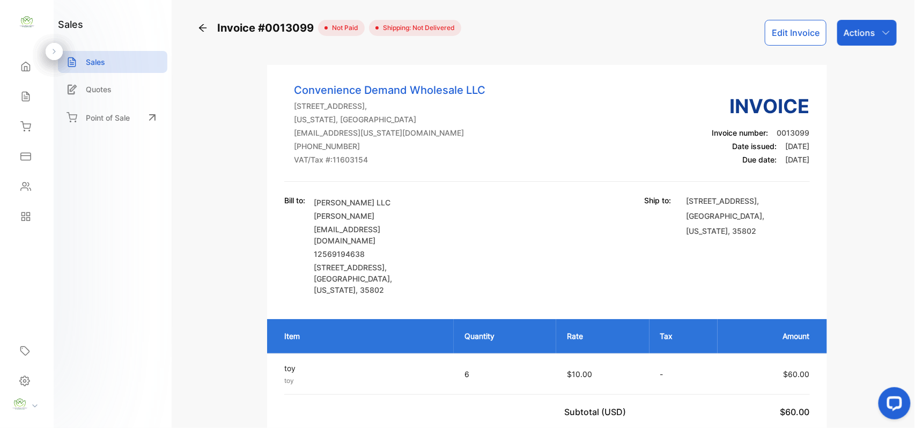
click at [577, 223] on div "Bill to: [PERSON_NAME] LLC [PERSON_NAME] [EMAIL_ADDRESS][DOMAIN_NAME] 125691946…" at bounding box center [546, 245] width 525 height 101
